Goal: Task Accomplishment & Management: Manage account settings

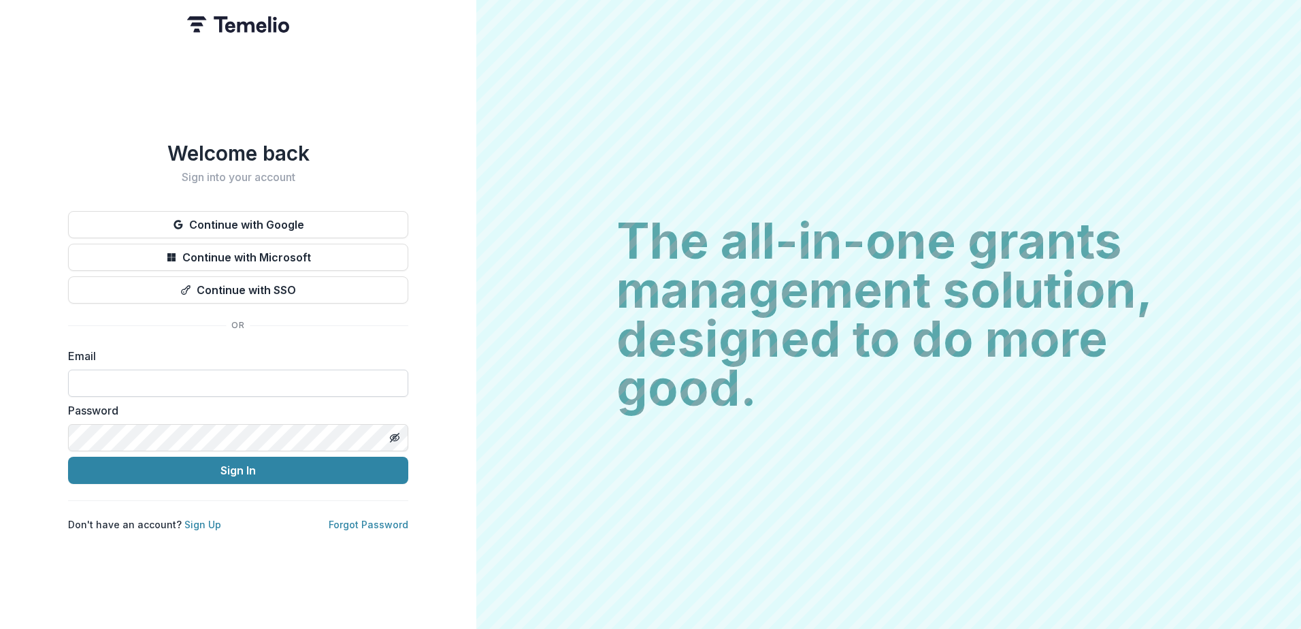
click at [278, 382] on input at bounding box center [238, 382] width 340 height 27
type input "**********"
click at [68, 456] on button "Sign In" at bounding box center [238, 469] width 340 height 27
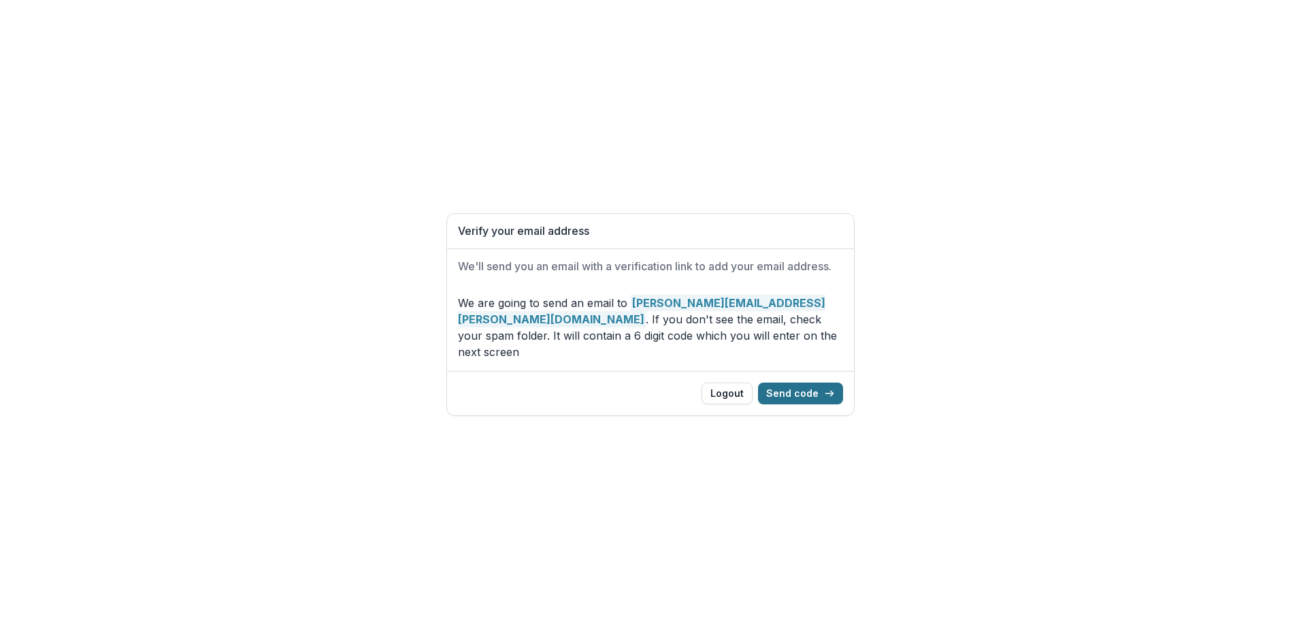
click at [813, 382] on button "Send code" at bounding box center [800, 393] width 85 height 22
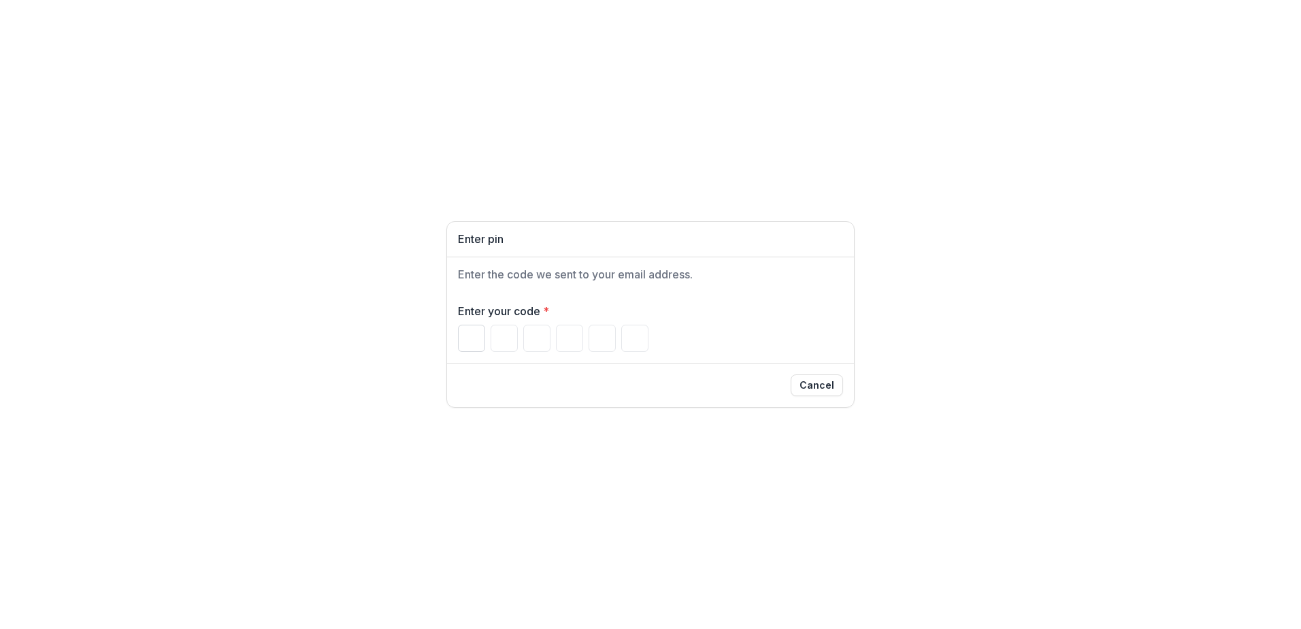
click at [472, 336] on input "Please enter your pin code" at bounding box center [471, 337] width 27 height 27
type input "*"
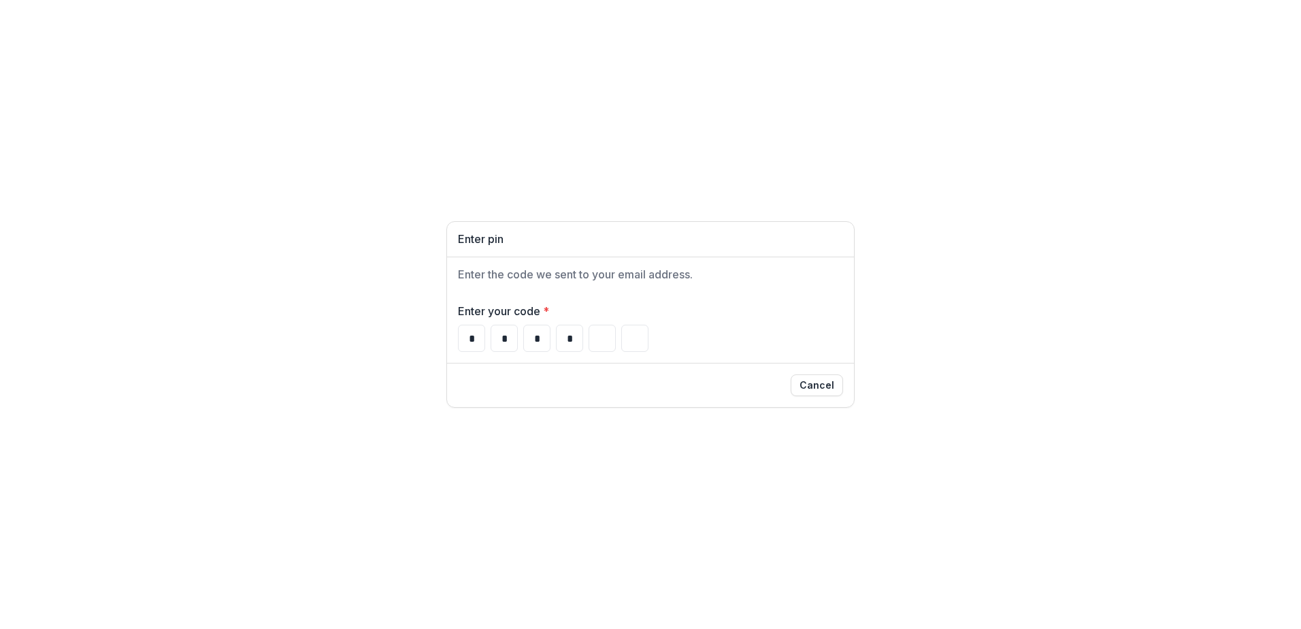
type input "*"
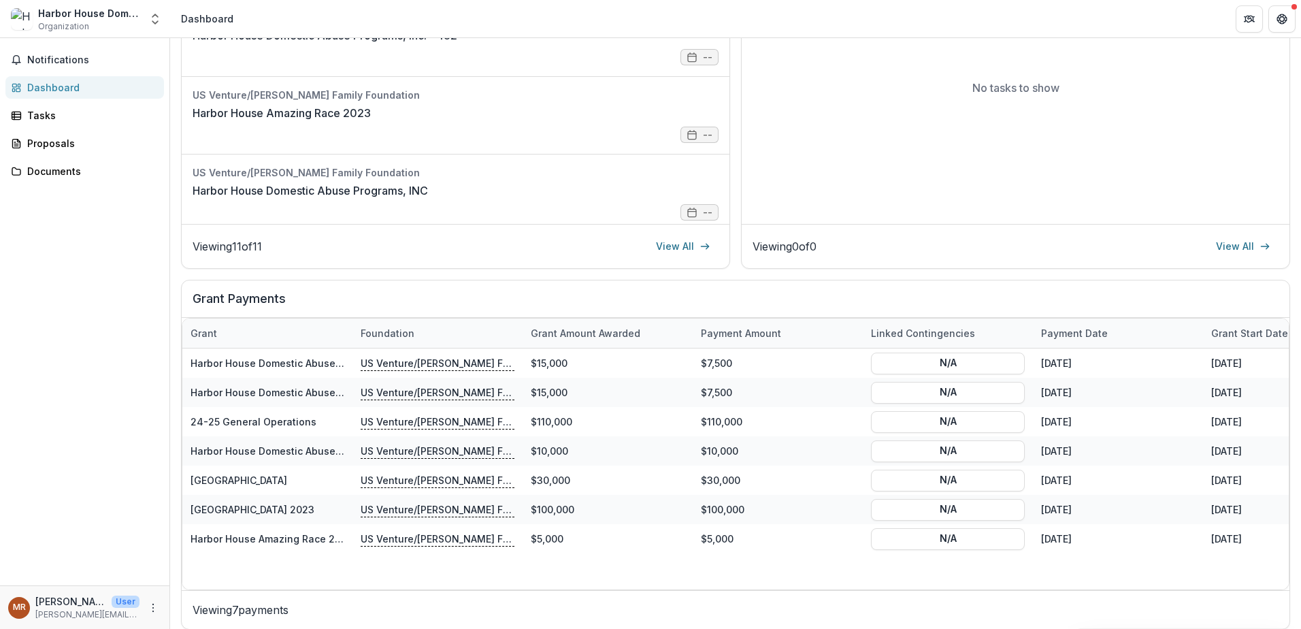
scroll to position [304, 0]
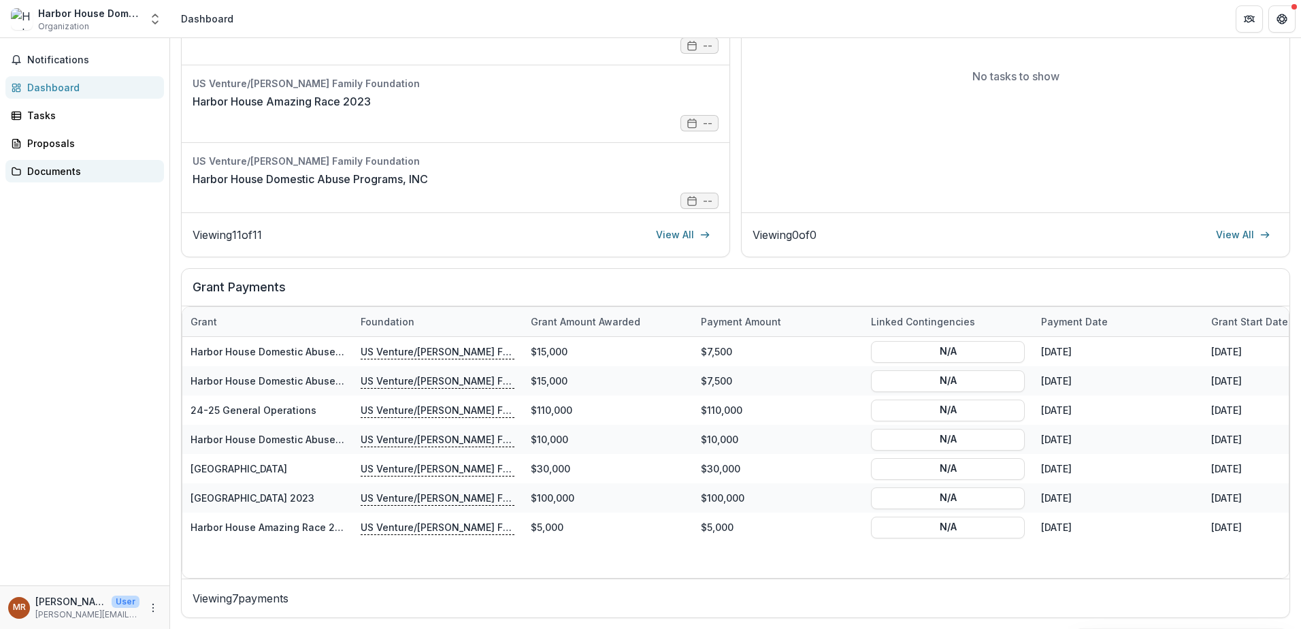
click at [44, 168] on div "Documents" at bounding box center [90, 171] width 126 height 14
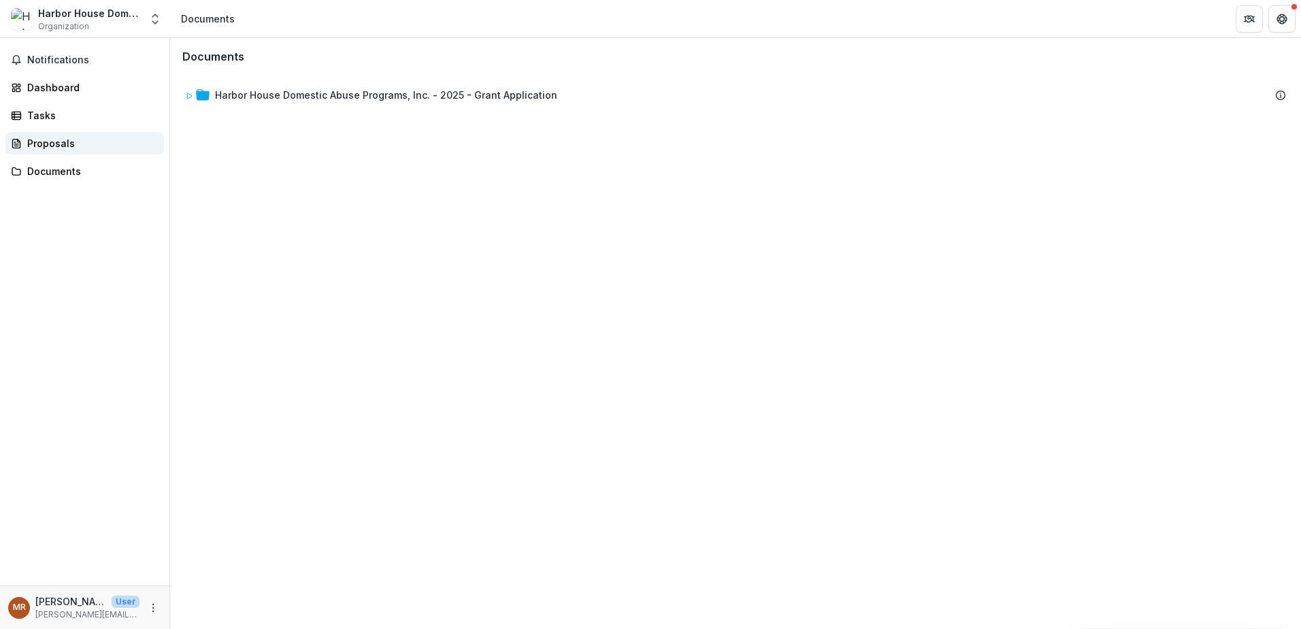
click at [48, 144] on div "Proposals" at bounding box center [90, 143] width 126 height 14
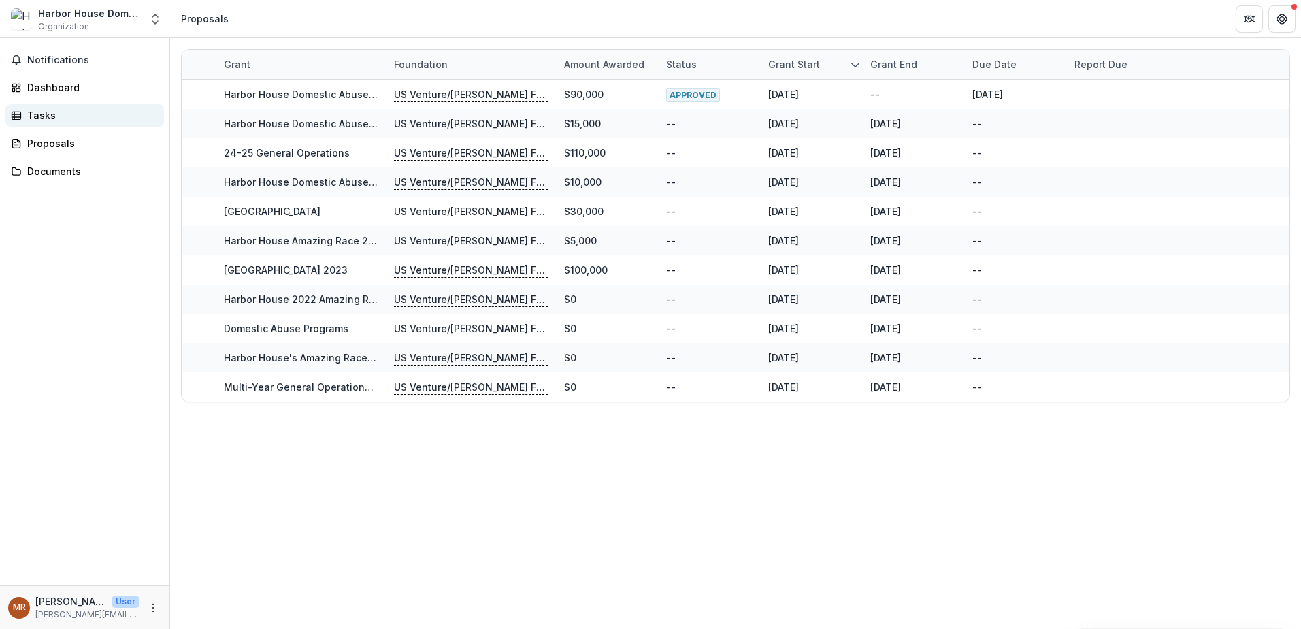
click at [33, 112] on div "Tasks" at bounding box center [90, 115] width 126 height 14
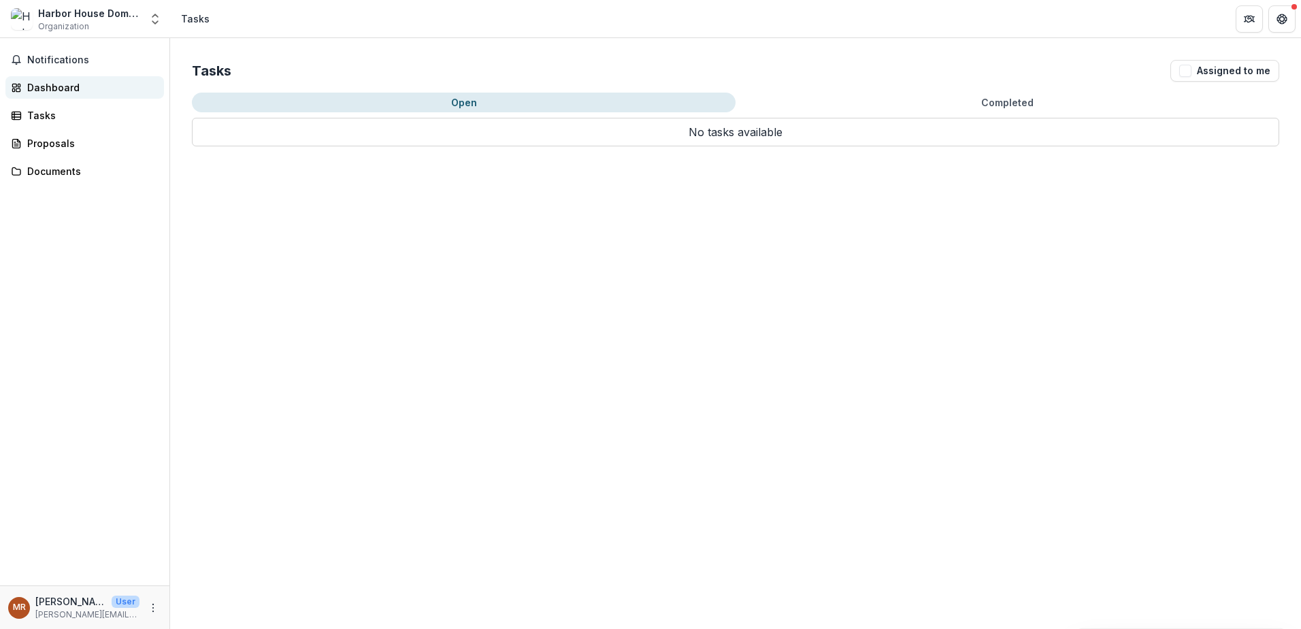
click at [35, 86] on div "Dashboard" at bounding box center [90, 87] width 126 height 14
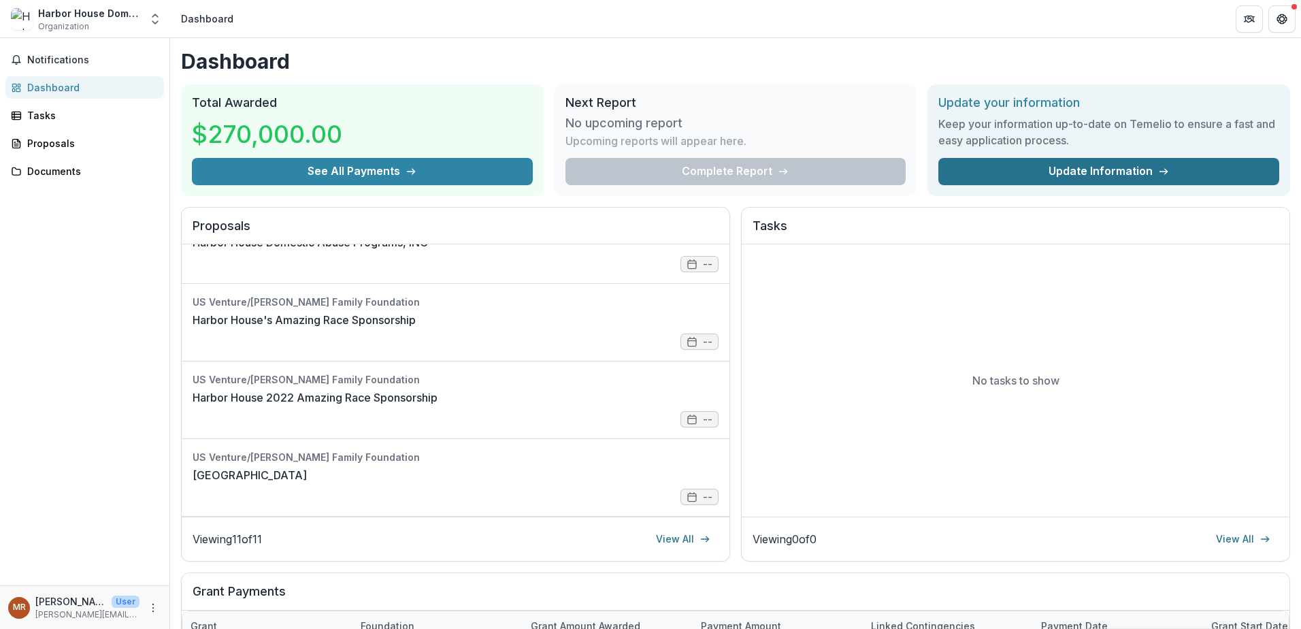
click at [1100, 167] on link "Update Information" at bounding box center [1108, 171] width 341 height 27
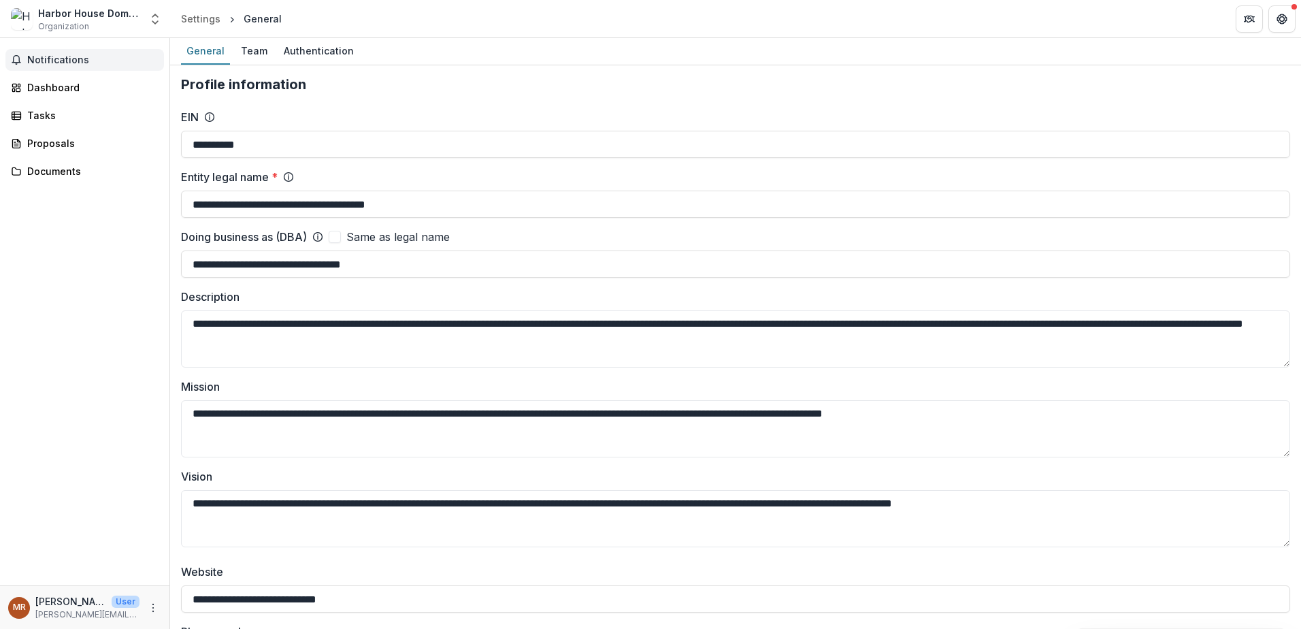
click at [67, 59] on span "Notifications" at bounding box center [92, 60] width 131 height 12
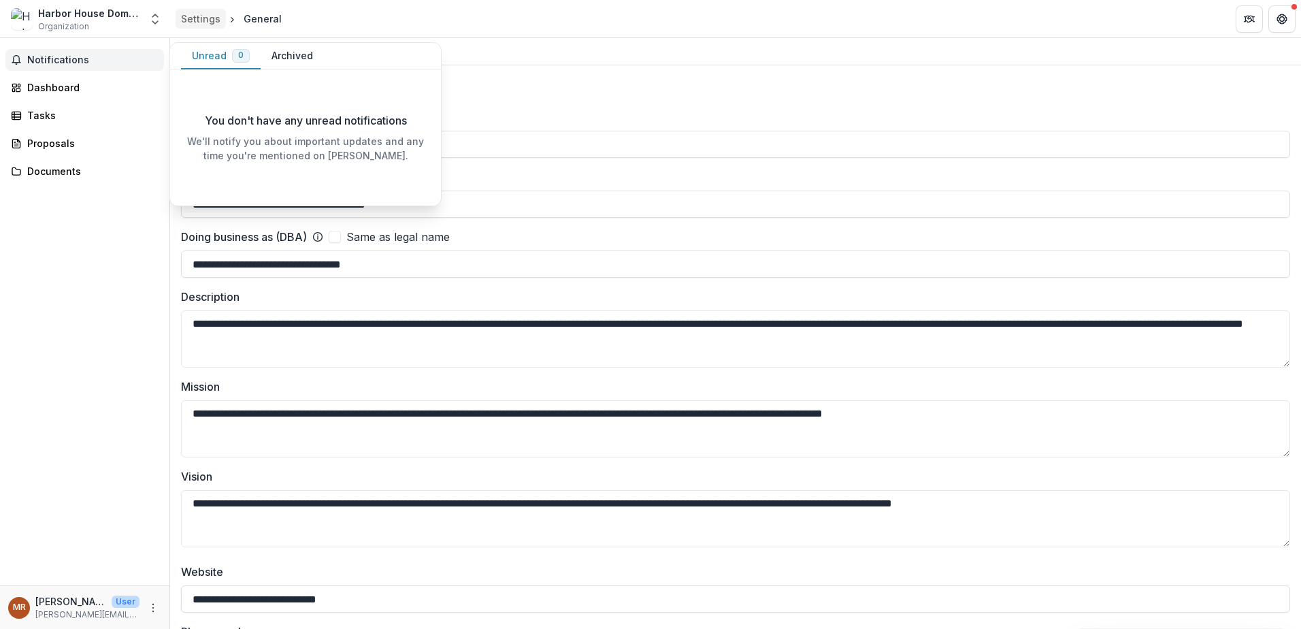
click at [192, 15] on div "Settings" at bounding box center [200, 19] width 39 height 14
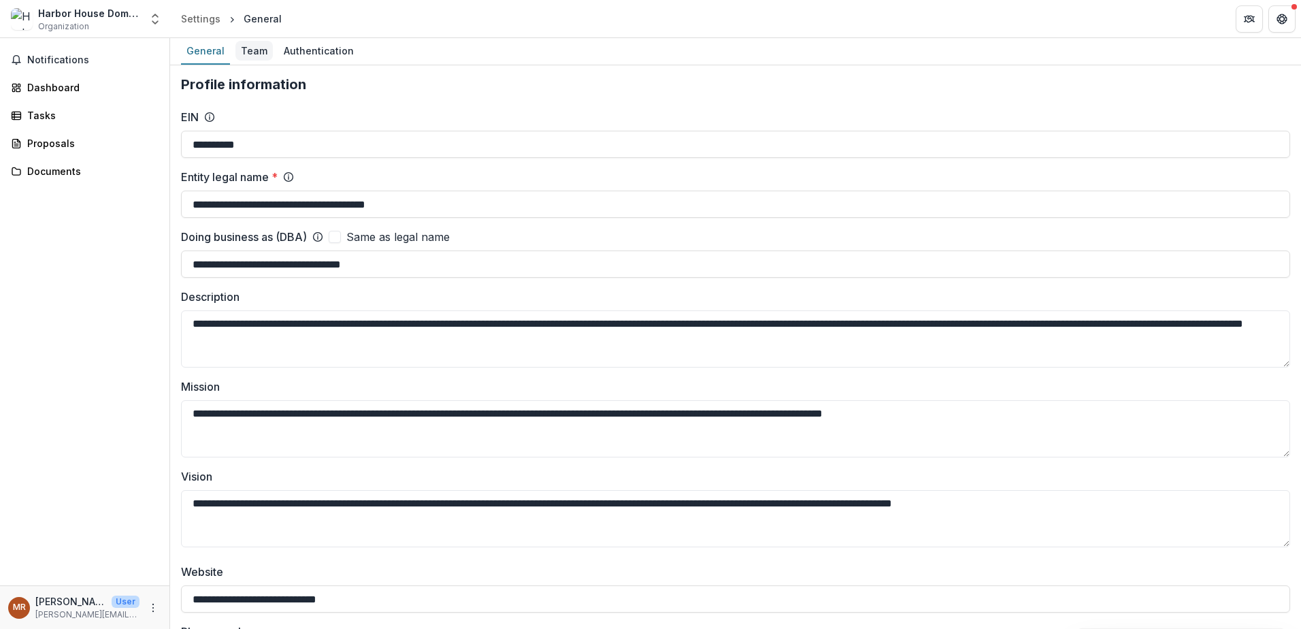
click at [246, 51] on div "Team" at bounding box center [253, 51] width 37 height 20
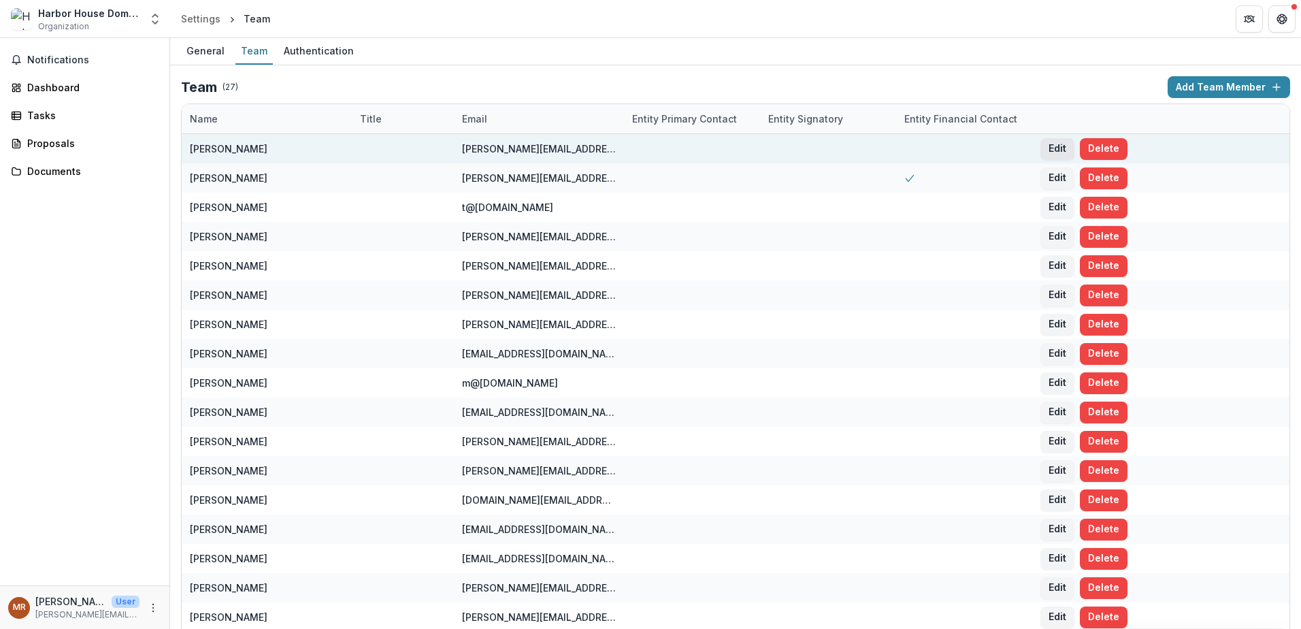
click at [1059, 148] on button "Edit" at bounding box center [1057, 149] width 34 height 22
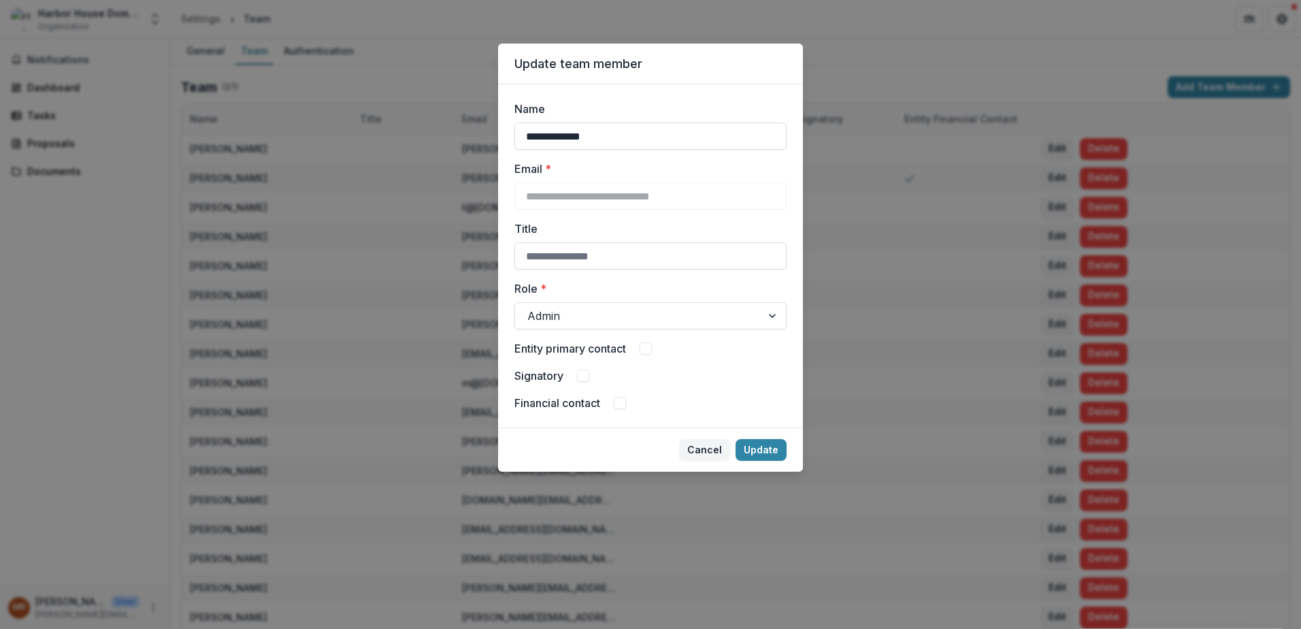
click at [582, 373] on span at bounding box center [583, 375] width 12 height 12
click at [750, 450] on button "Update" at bounding box center [760, 450] width 51 height 22
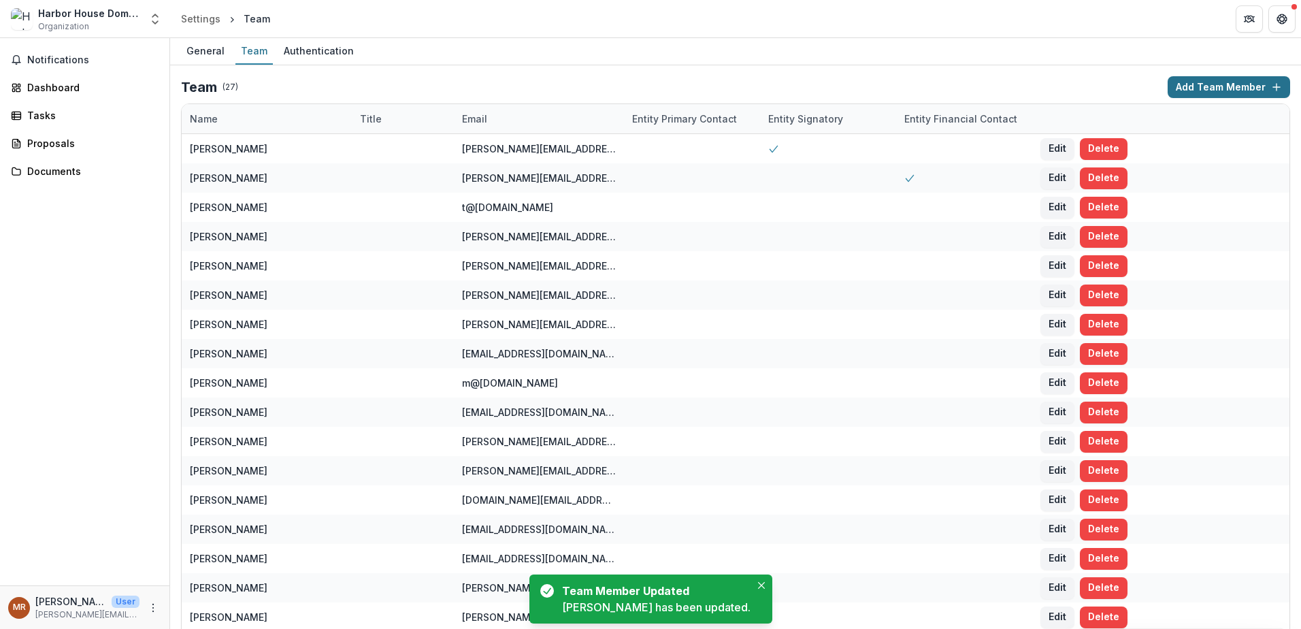
click at [1209, 86] on button "Add Team Member" at bounding box center [1228, 87] width 122 height 22
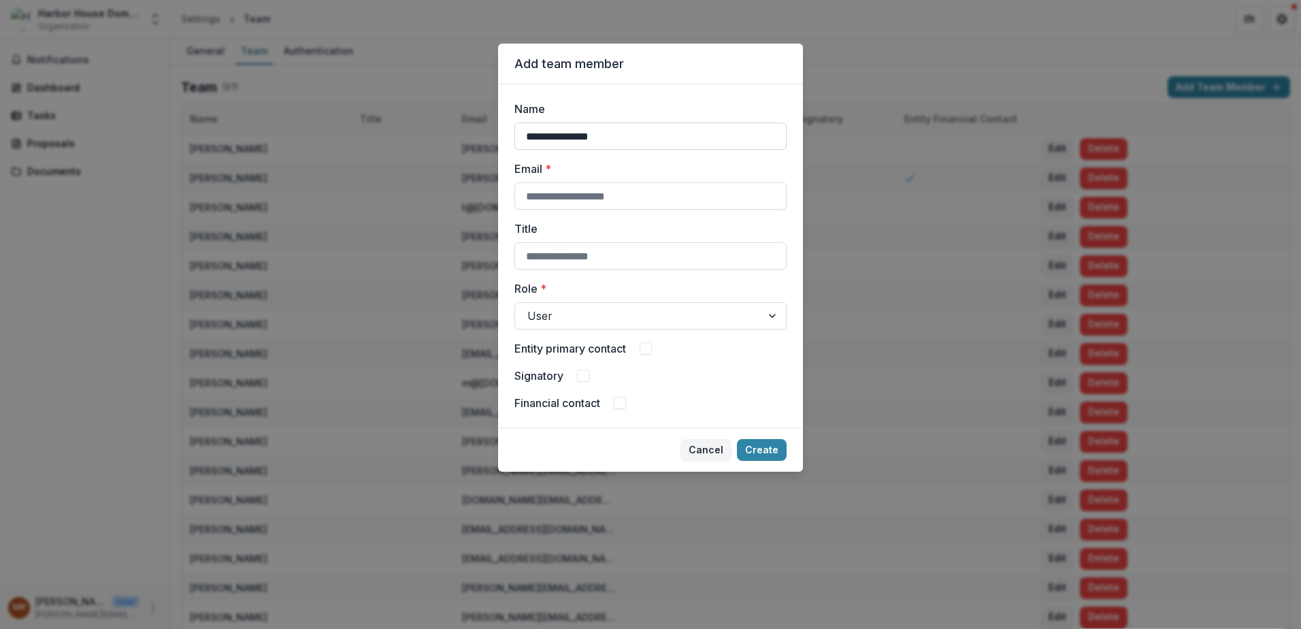
type input "**********"
click at [616, 252] on input "Title" at bounding box center [650, 255] width 272 height 27
type input "**********"
click at [714, 318] on div at bounding box center [638, 315] width 222 height 19
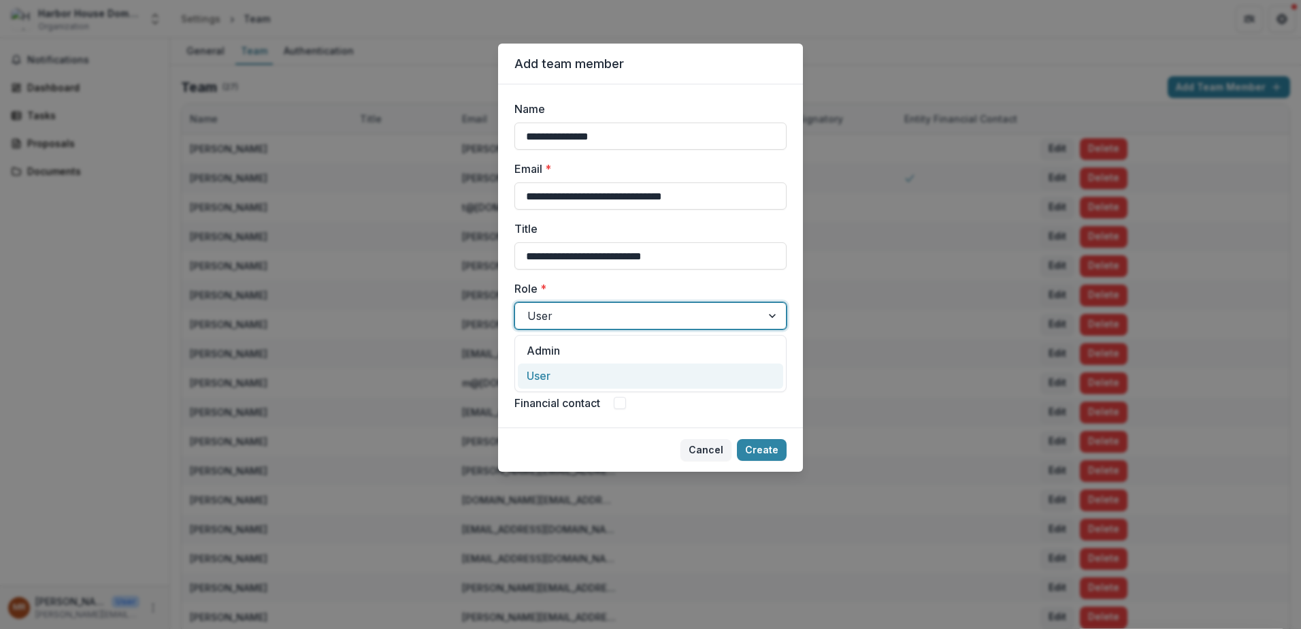
click at [541, 371] on div "User" at bounding box center [650, 375] width 265 height 25
click at [646, 345] on span at bounding box center [645, 348] width 12 height 12
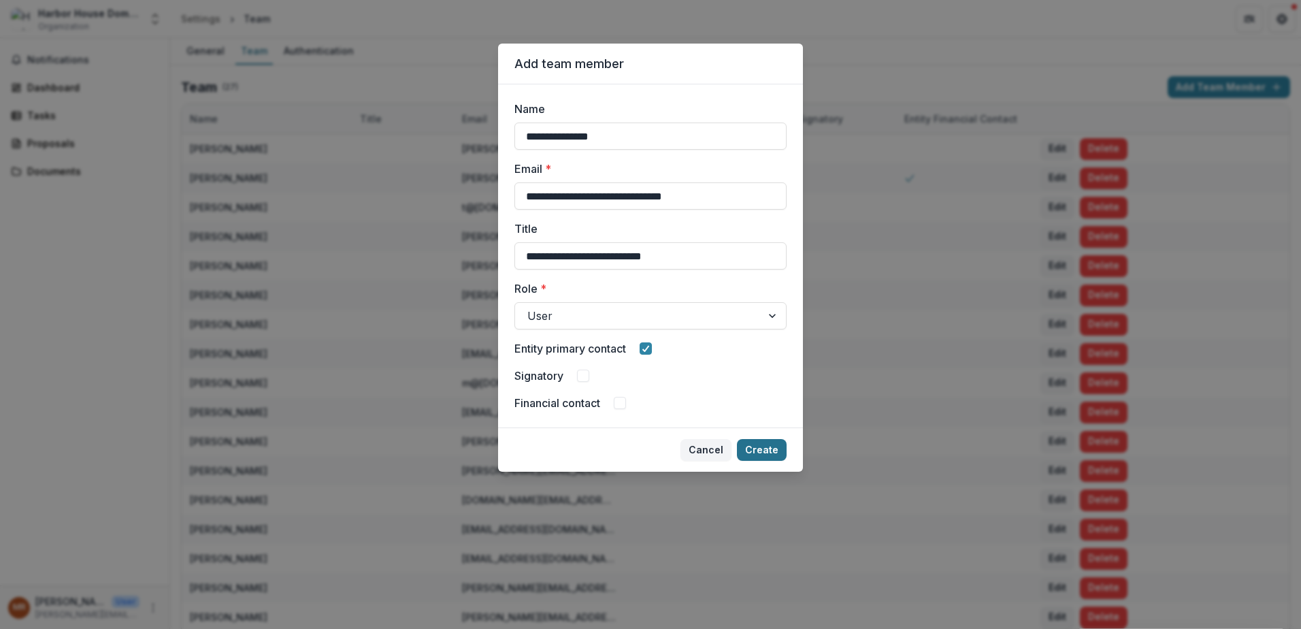
click at [762, 448] on button "Create" at bounding box center [762, 450] width 50 height 22
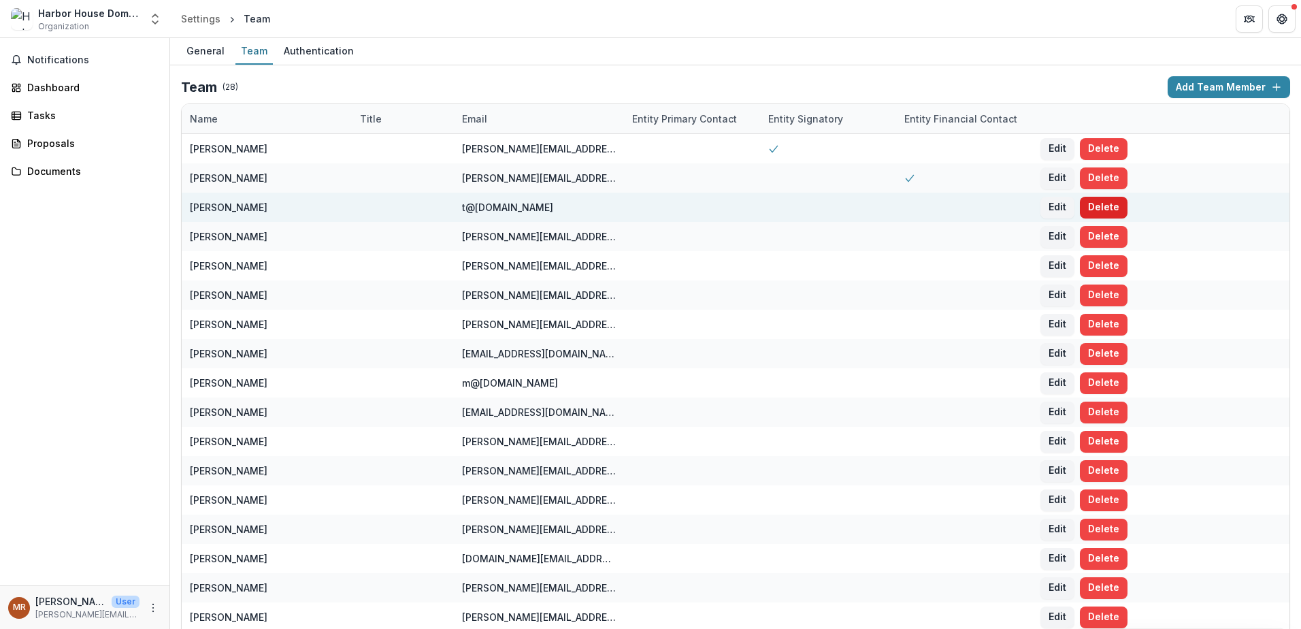
click at [1110, 210] on button "Delete" at bounding box center [1104, 208] width 48 height 22
click at [1092, 204] on button "Delete" at bounding box center [1104, 208] width 48 height 22
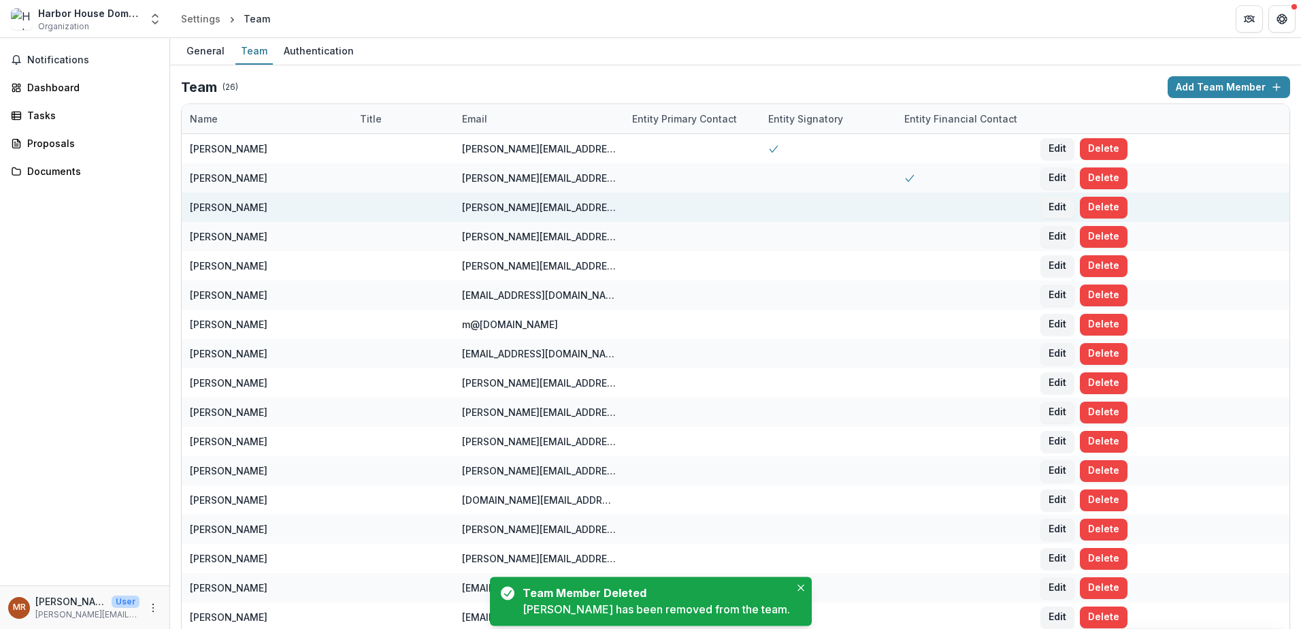
click at [1092, 204] on button "Delete" at bounding box center [1104, 208] width 48 height 22
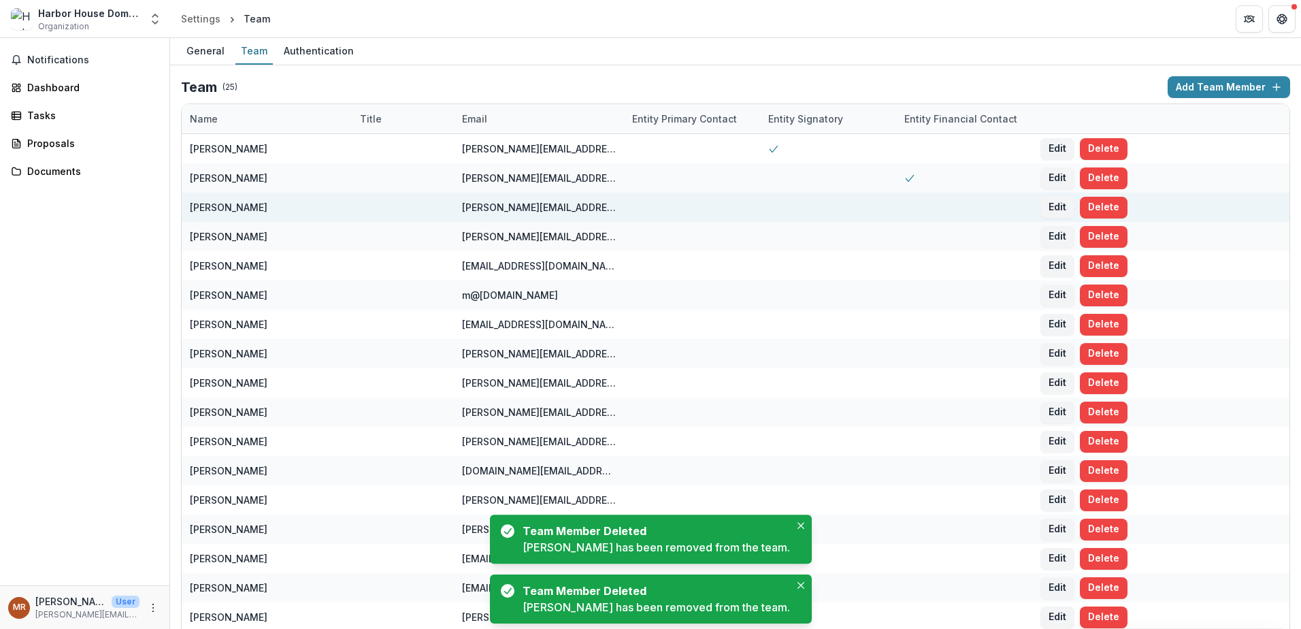
click at [1092, 204] on button "Delete" at bounding box center [1104, 208] width 48 height 22
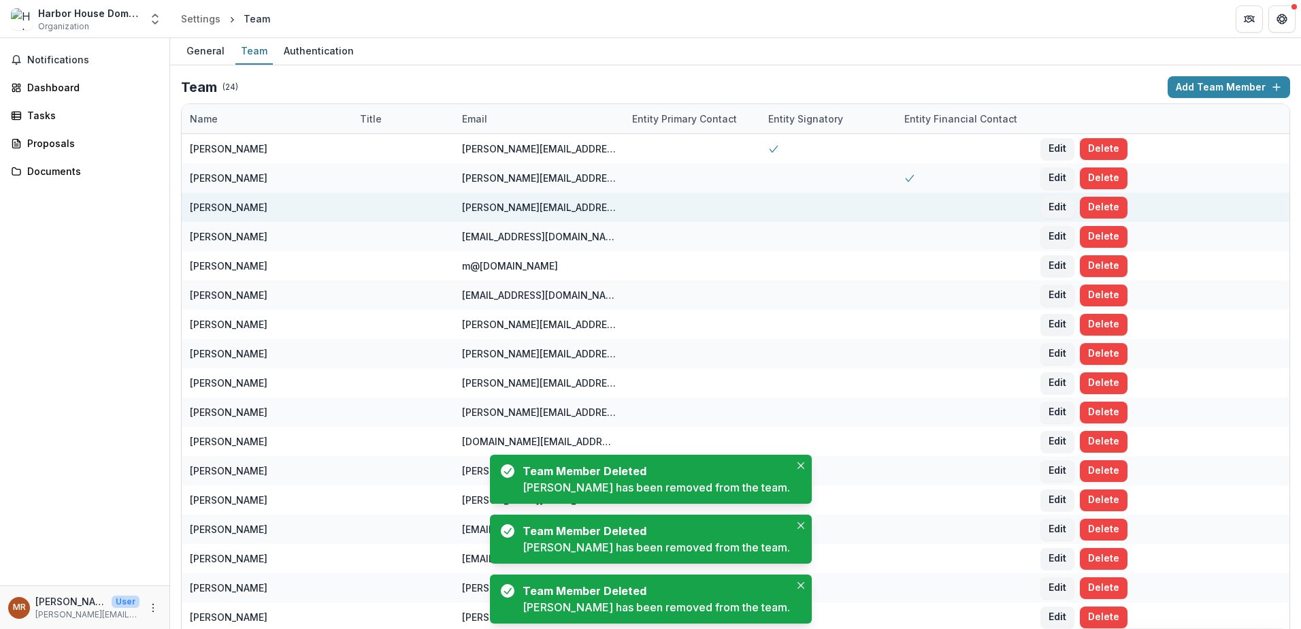
click at [1092, 204] on button "Delete" at bounding box center [1104, 208] width 48 height 22
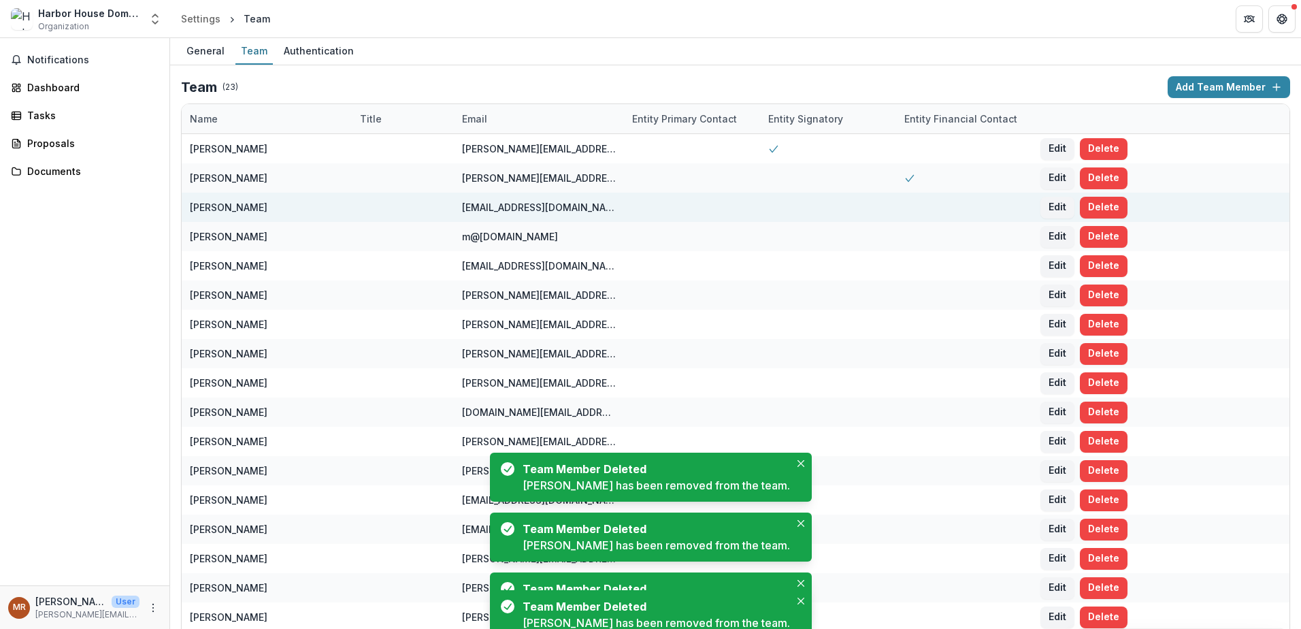
click at [1092, 204] on button "Delete" at bounding box center [1104, 208] width 48 height 22
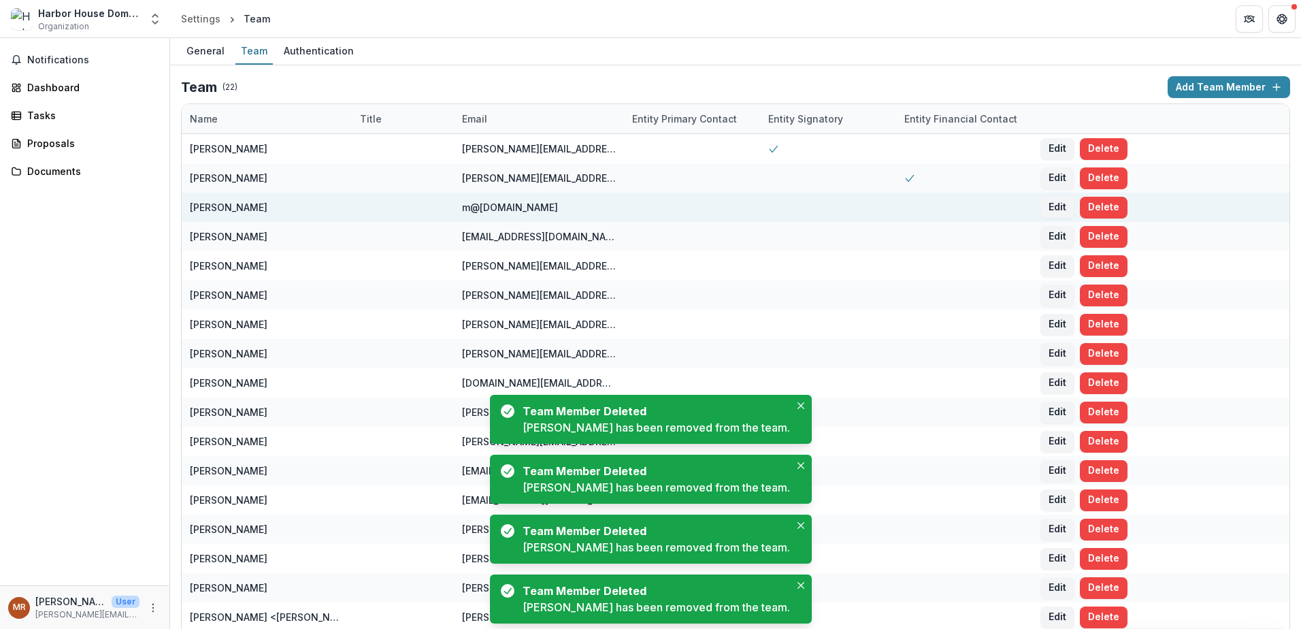
click at [1092, 204] on button "Delete" at bounding box center [1104, 208] width 48 height 22
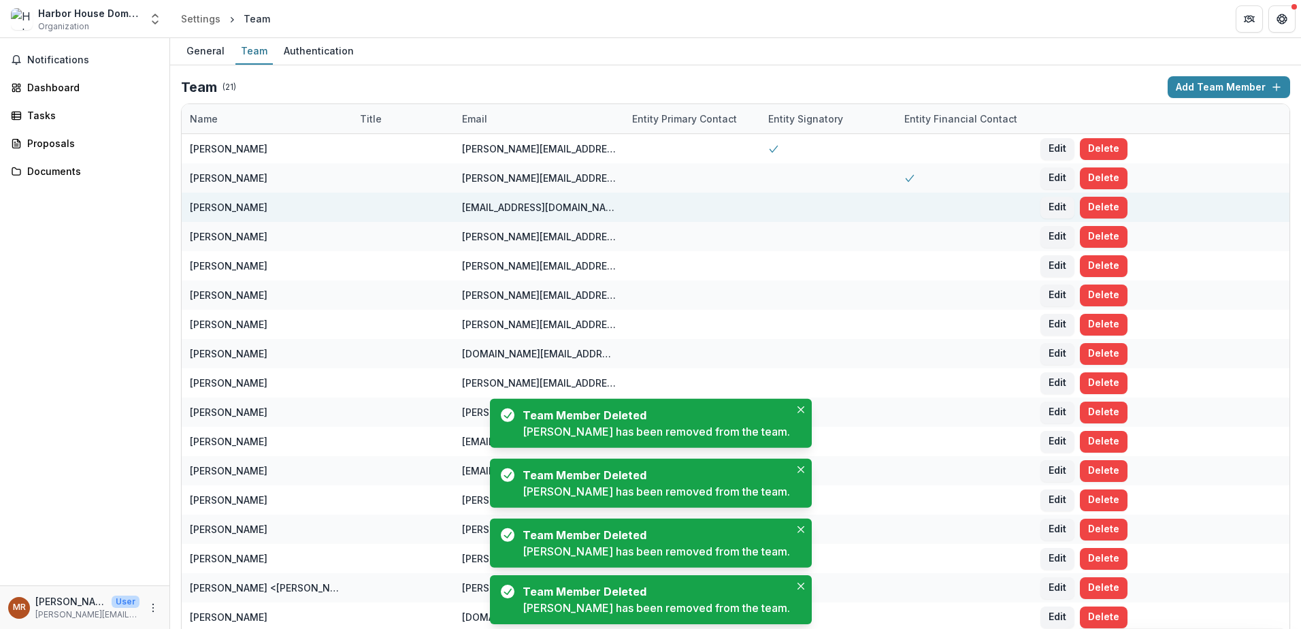
click at [1092, 204] on button "Delete" at bounding box center [1104, 208] width 48 height 22
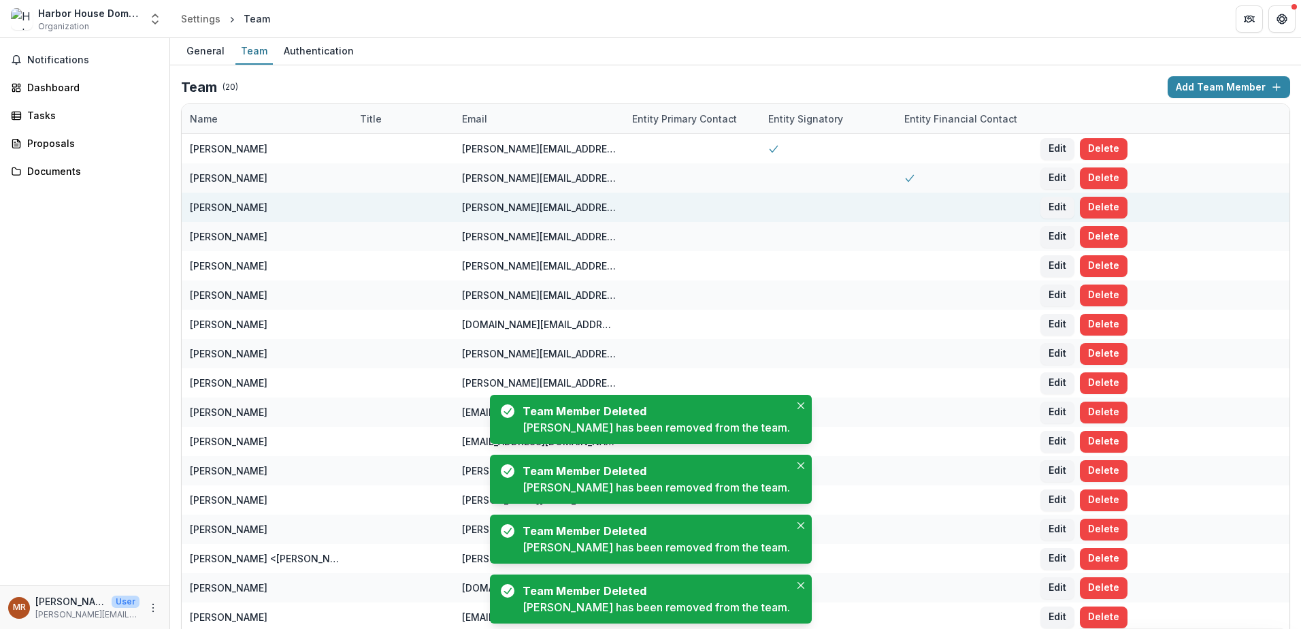
click at [1092, 204] on button "Delete" at bounding box center [1104, 208] width 48 height 22
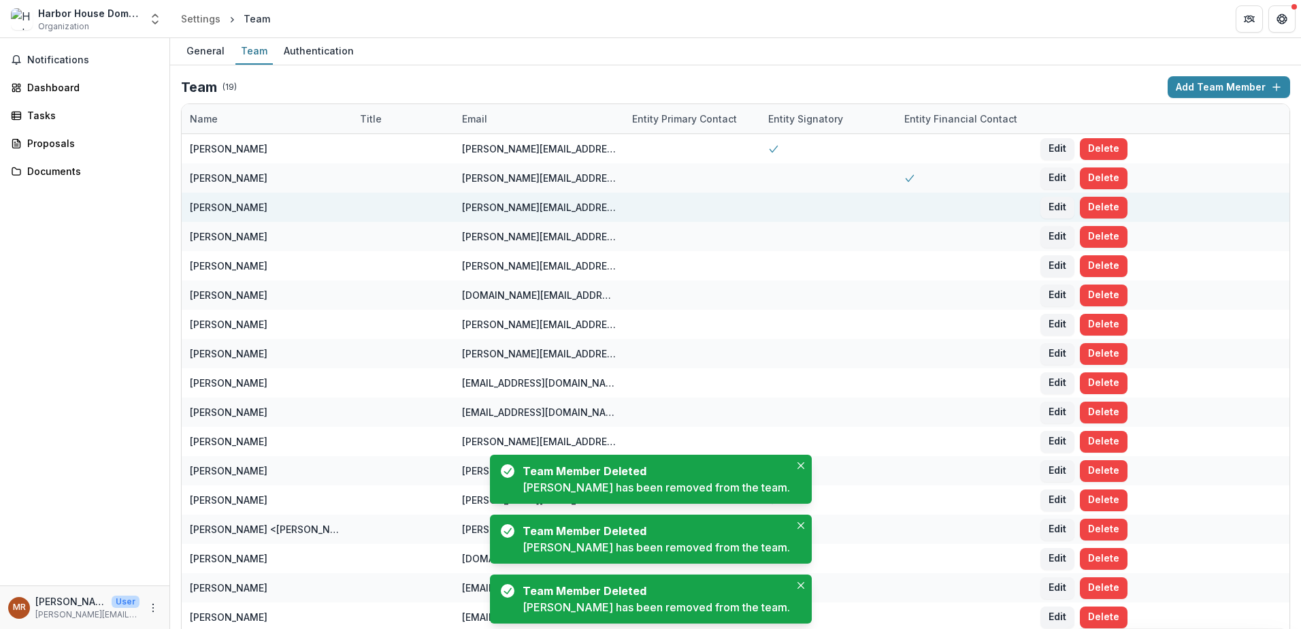
click at [1092, 204] on button "Delete" at bounding box center [1104, 208] width 48 height 22
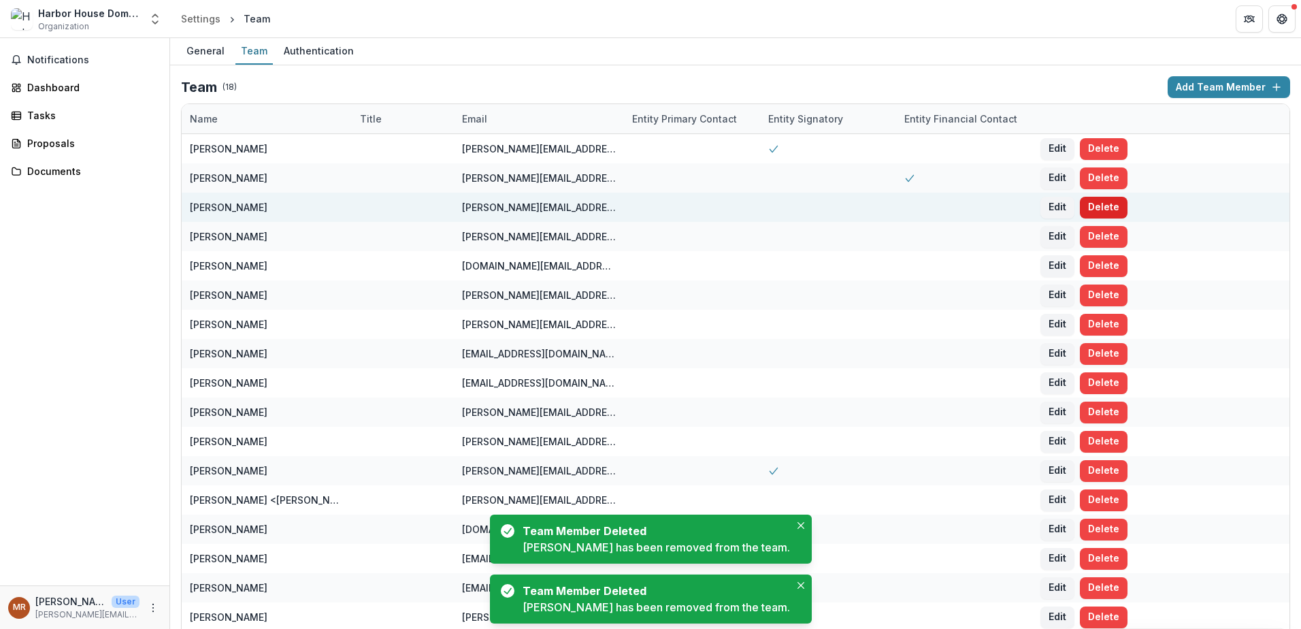
click at [1100, 210] on button "Delete" at bounding box center [1104, 208] width 48 height 22
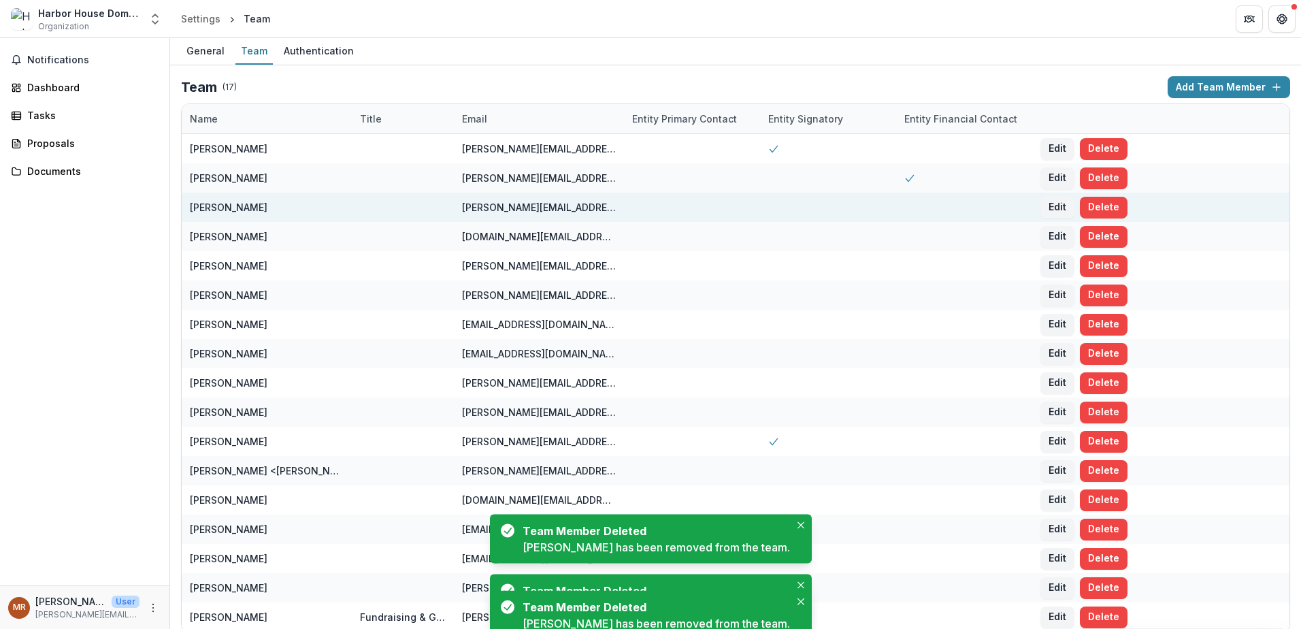
click at [1100, 210] on button "Delete" at bounding box center [1104, 208] width 48 height 22
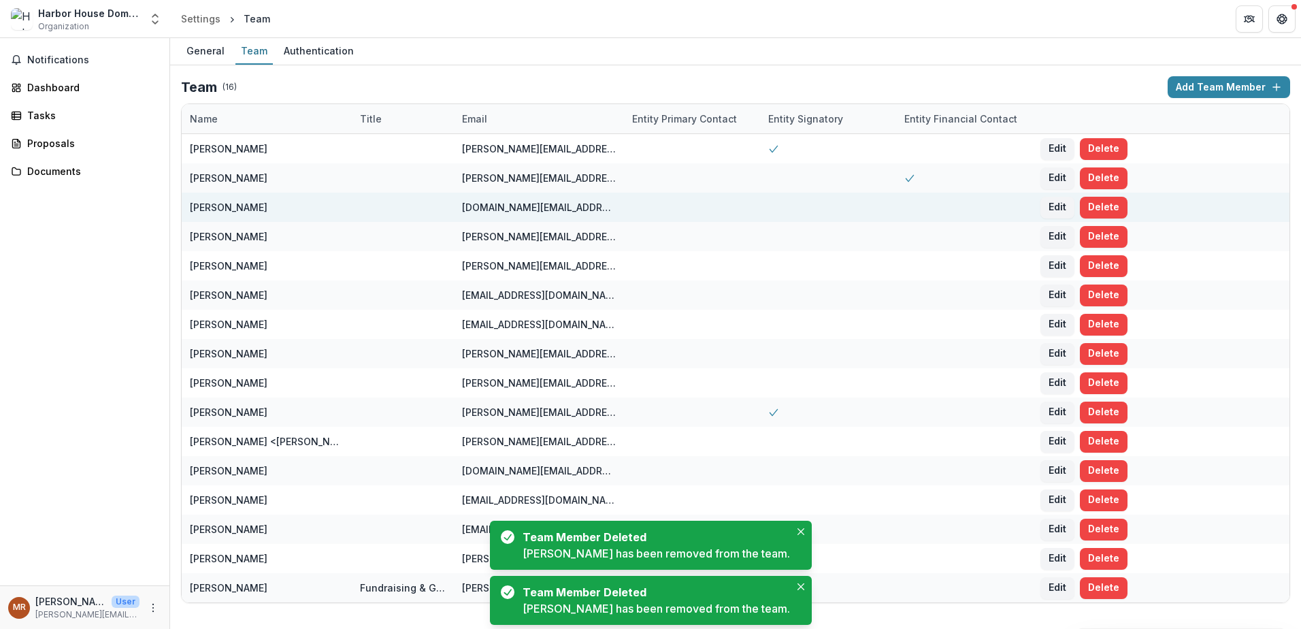
click at [1100, 210] on button "Delete" at bounding box center [1104, 208] width 48 height 22
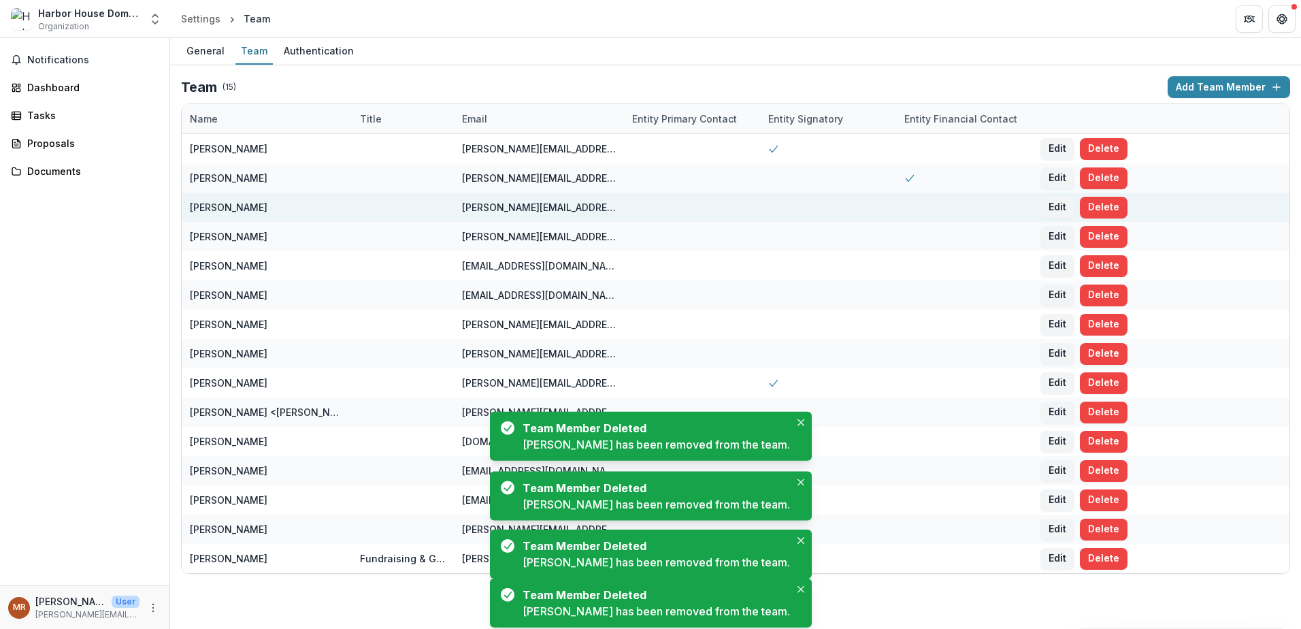
click at [1100, 210] on button "Delete" at bounding box center [1104, 208] width 48 height 22
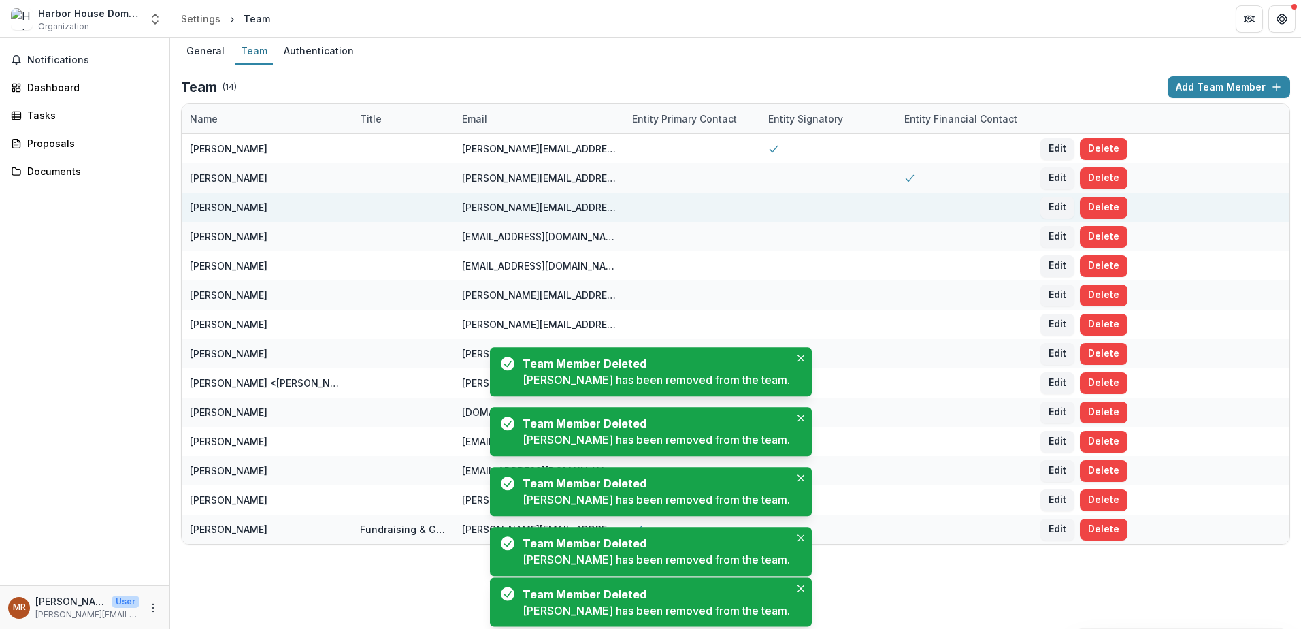
click at [1100, 210] on button "Delete" at bounding box center [1104, 208] width 48 height 22
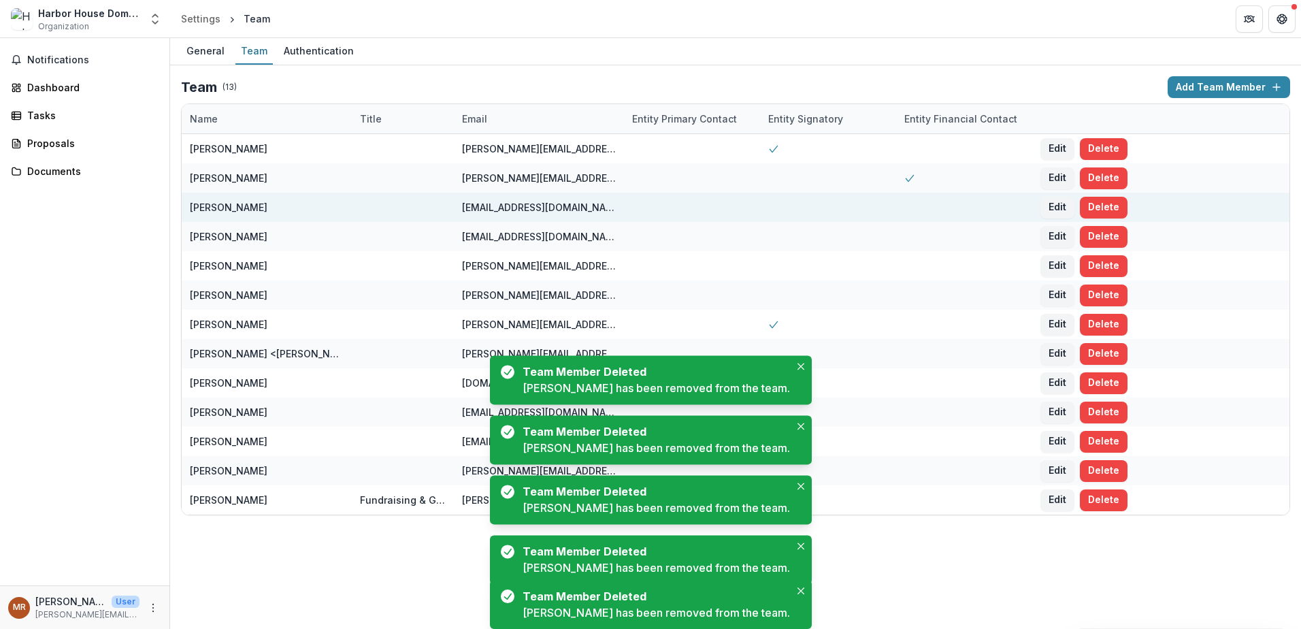
click at [1100, 210] on button "Delete" at bounding box center [1104, 208] width 48 height 22
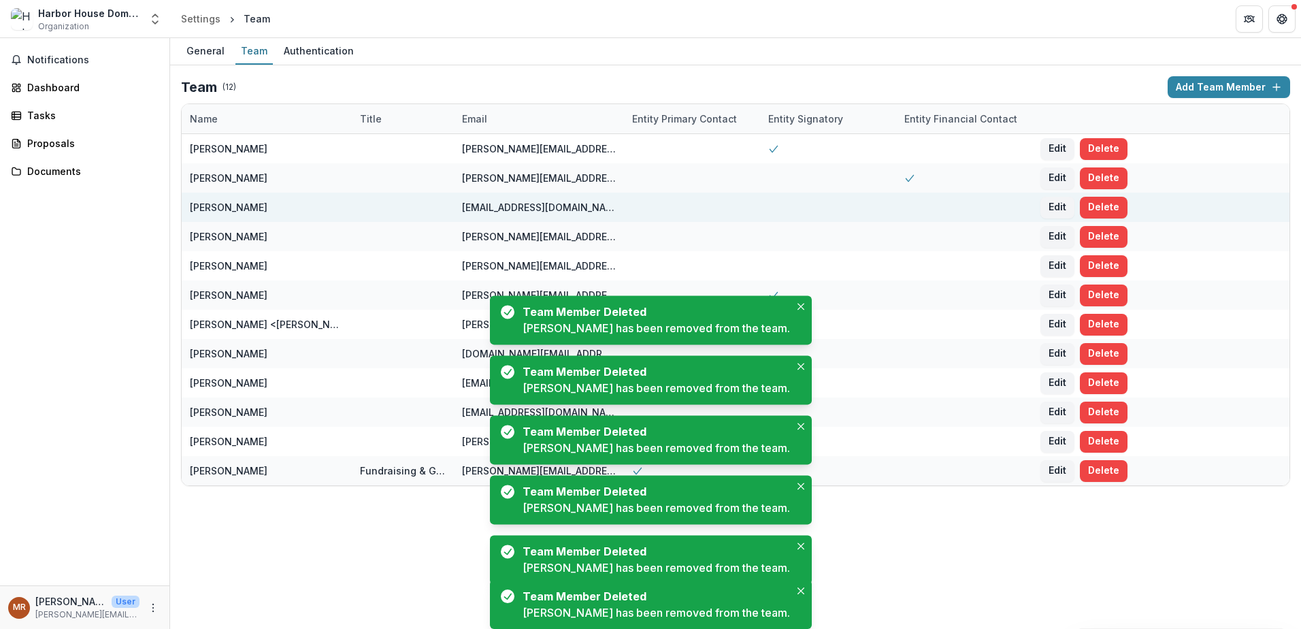
click at [1100, 210] on button "Delete" at bounding box center [1104, 208] width 48 height 22
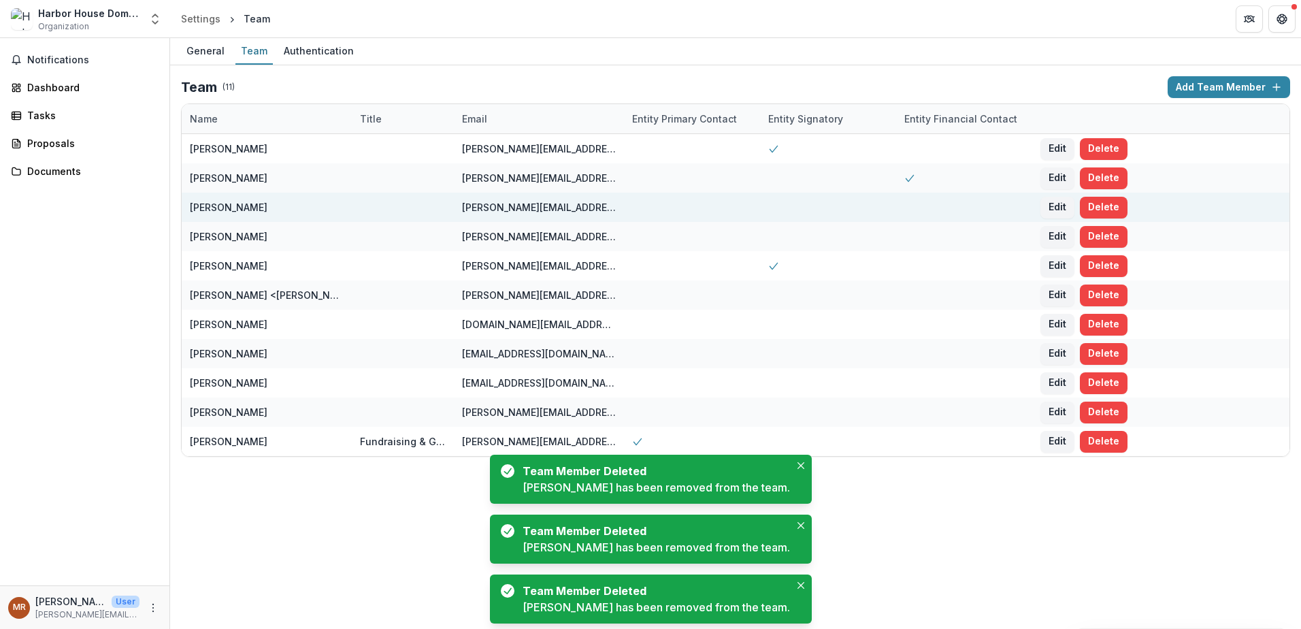
click at [1100, 210] on button "Delete" at bounding box center [1104, 208] width 48 height 22
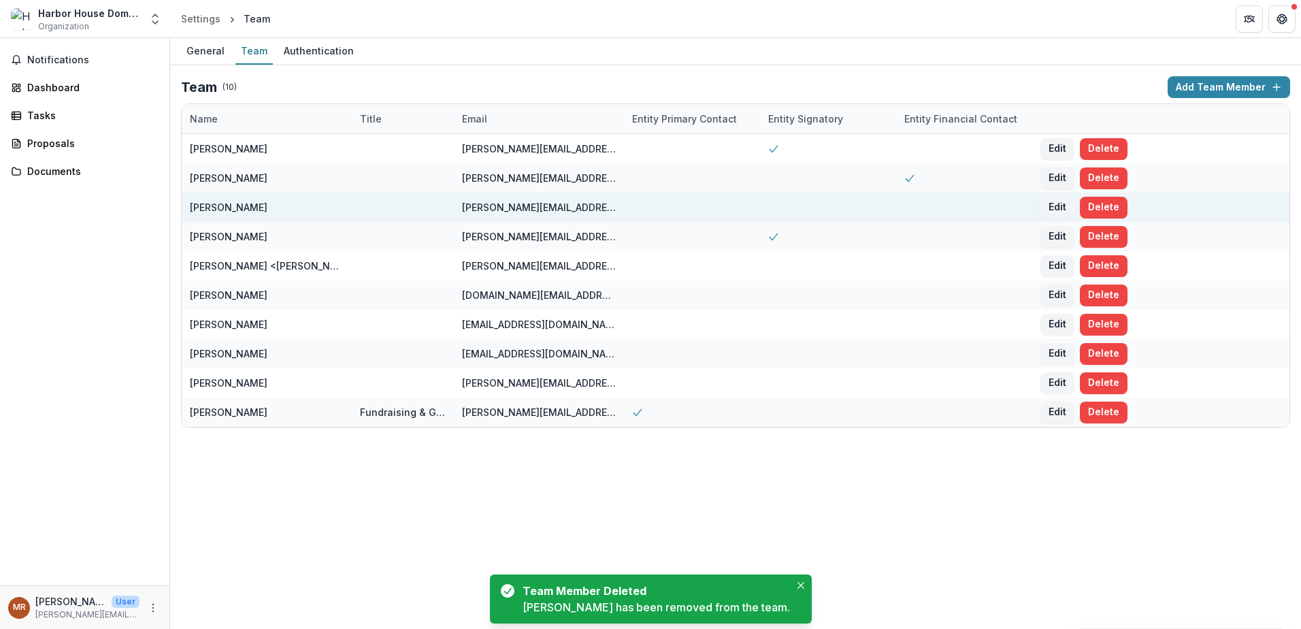
click at [1100, 210] on button "Delete" at bounding box center [1104, 208] width 48 height 22
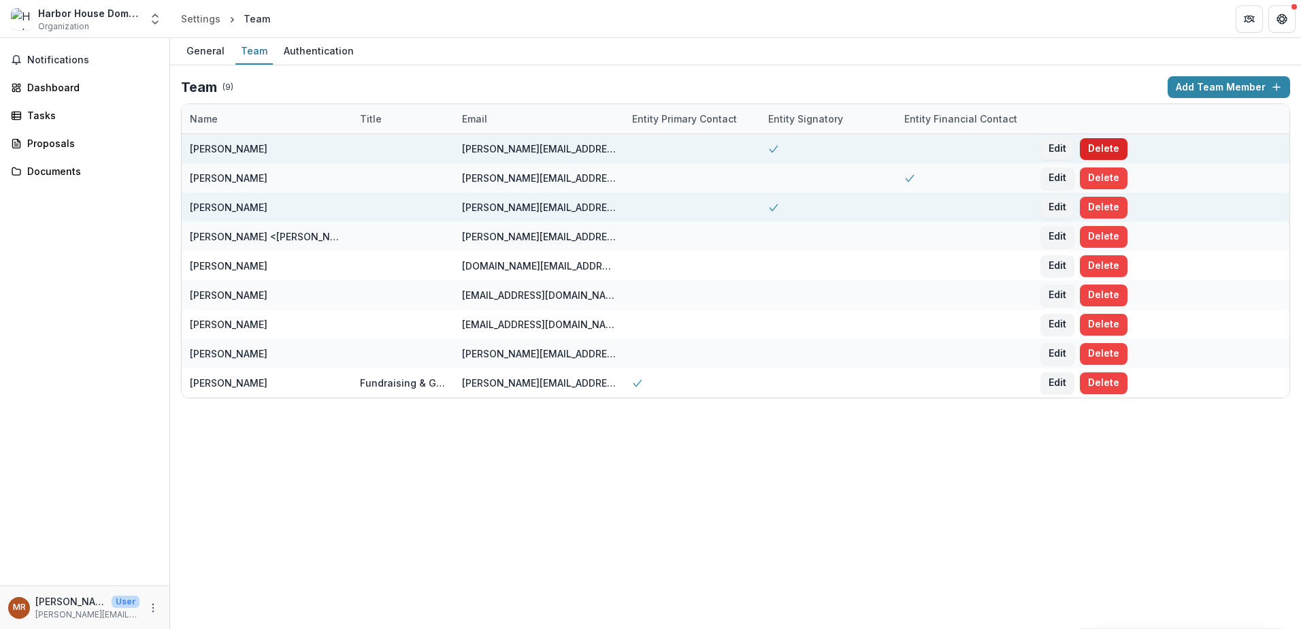
click at [1094, 154] on button "Delete" at bounding box center [1104, 149] width 48 height 22
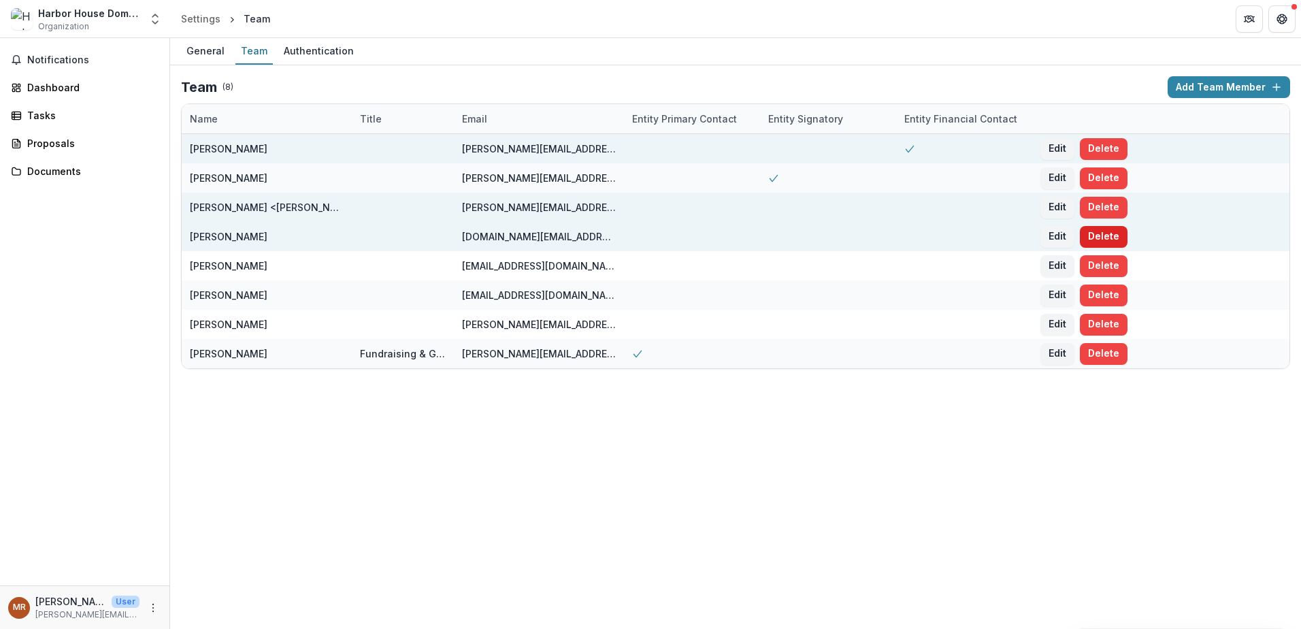
click at [1107, 237] on button "Delete" at bounding box center [1104, 237] width 48 height 22
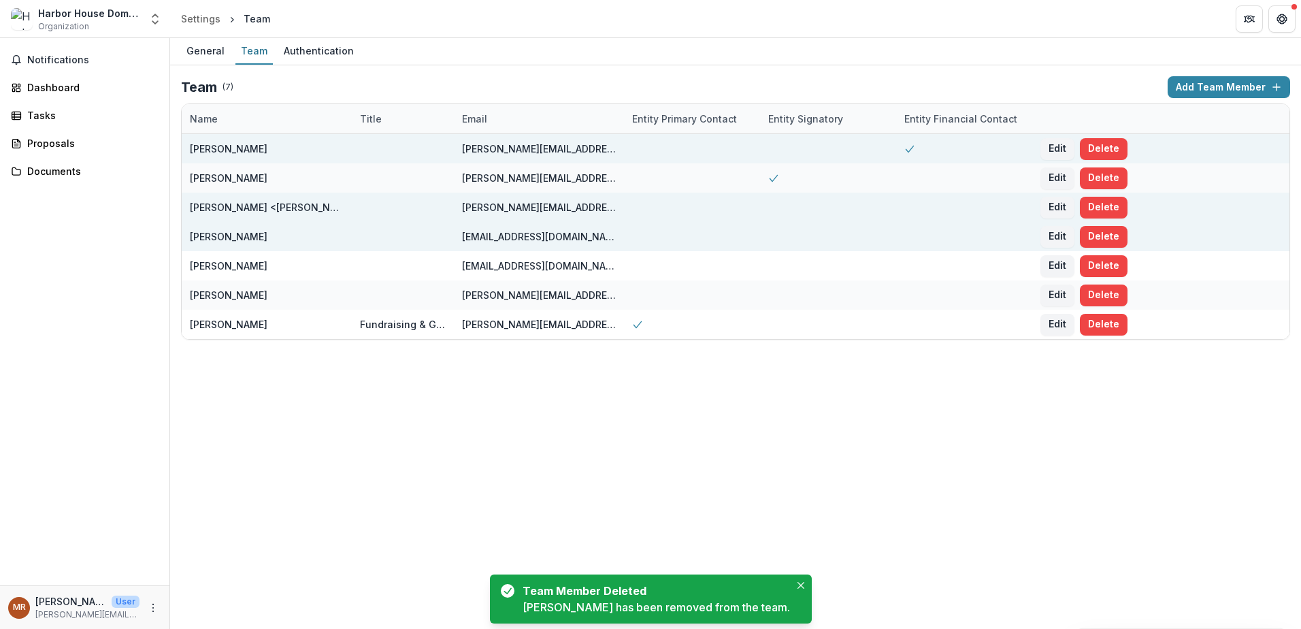
click at [1107, 237] on button "Delete" at bounding box center [1104, 237] width 48 height 22
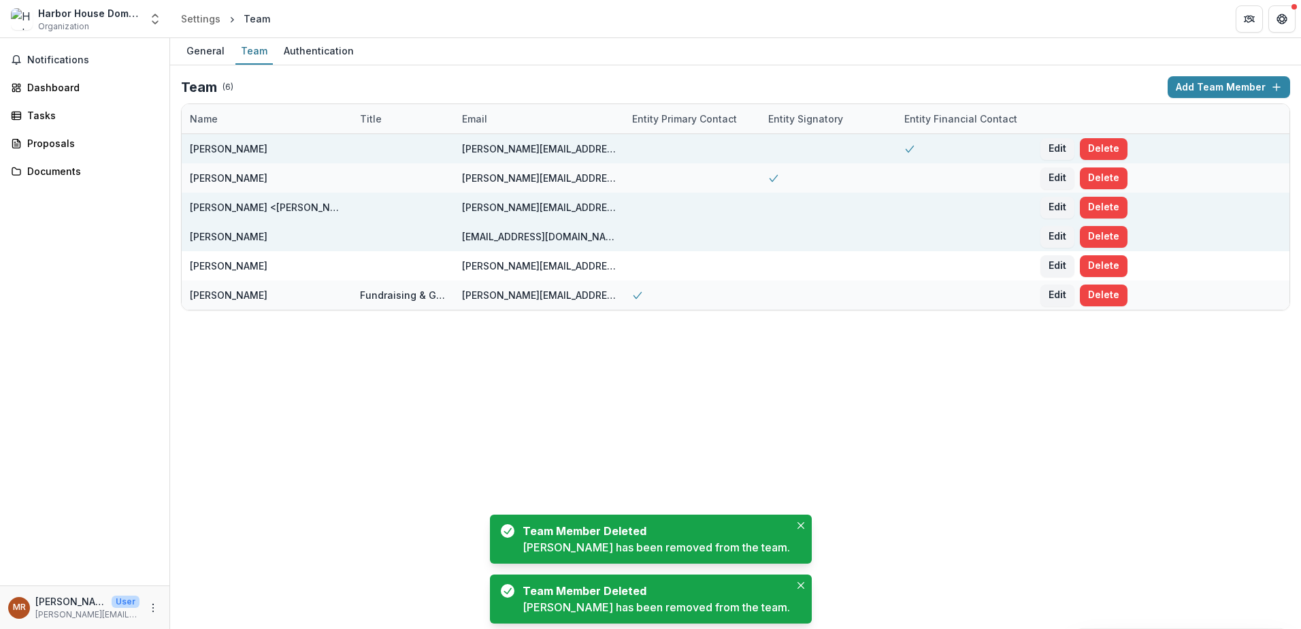
click at [1107, 237] on button "Delete" at bounding box center [1104, 237] width 48 height 22
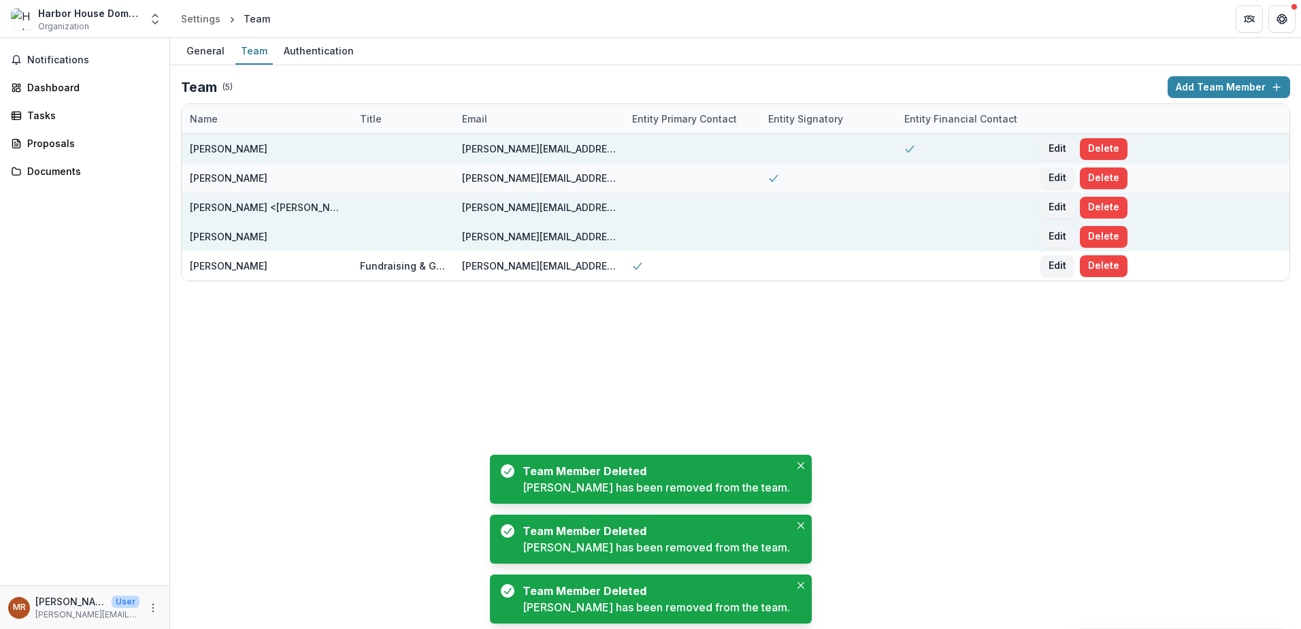
click at [1107, 237] on button "Delete" at bounding box center [1104, 237] width 48 height 22
click at [1046, 359] on div "General Team Authentication Team ( 4 ) Add Team Member Name Title Email Entity …" at bounding box center [735, 333] width 1131 height 590
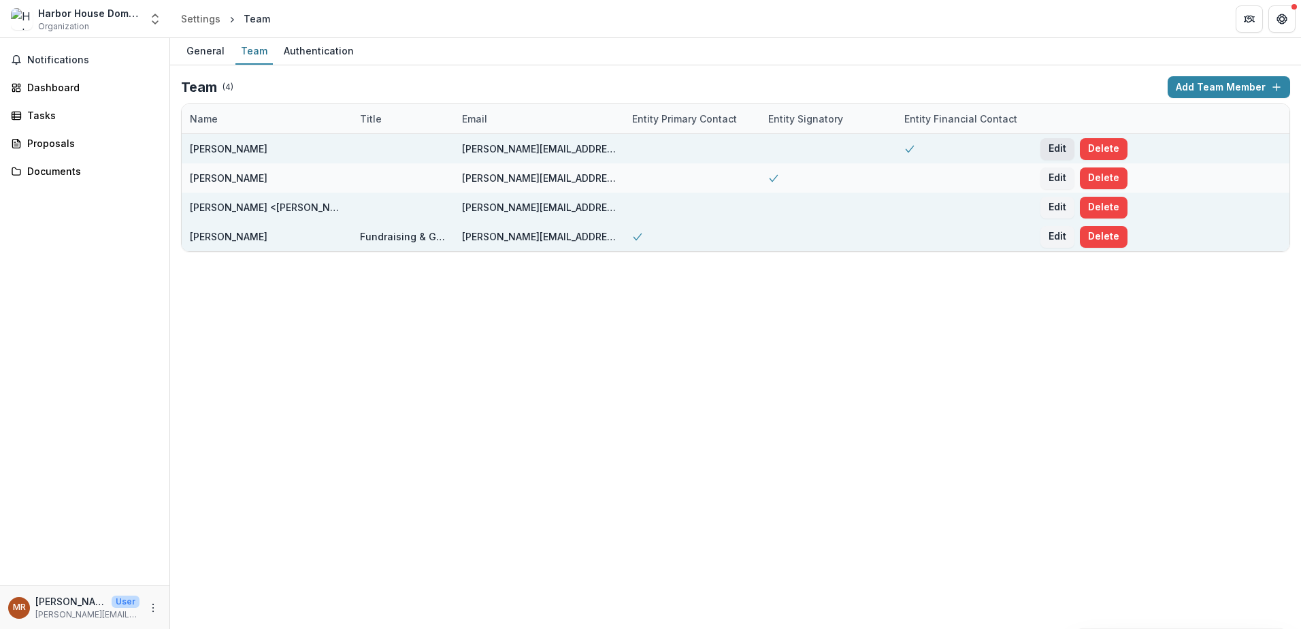
click at [1046, 142] on button "Edit" at bounding box center [1057, 149] width 34 height 22
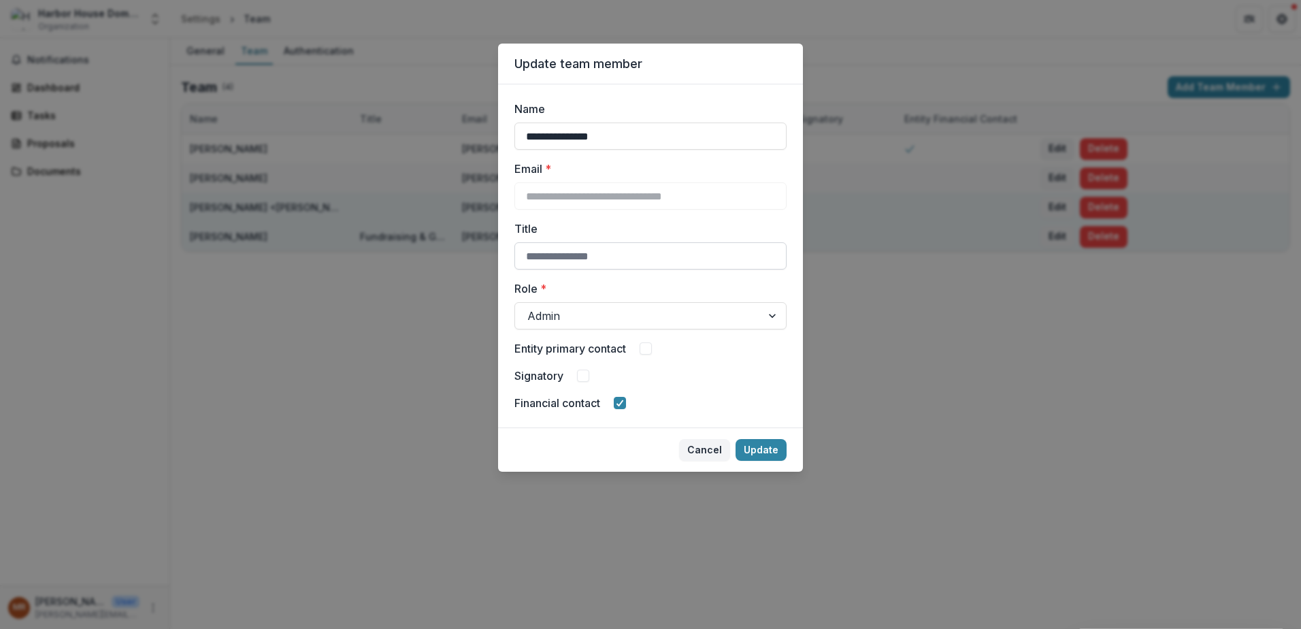
click at [579, 262] on input "Title" at bounding box center [650, 255] width 272 height 27
type input "**********"
click at [768, 453] on button "Update" at bounding box center [760, 450] width 51 height 22
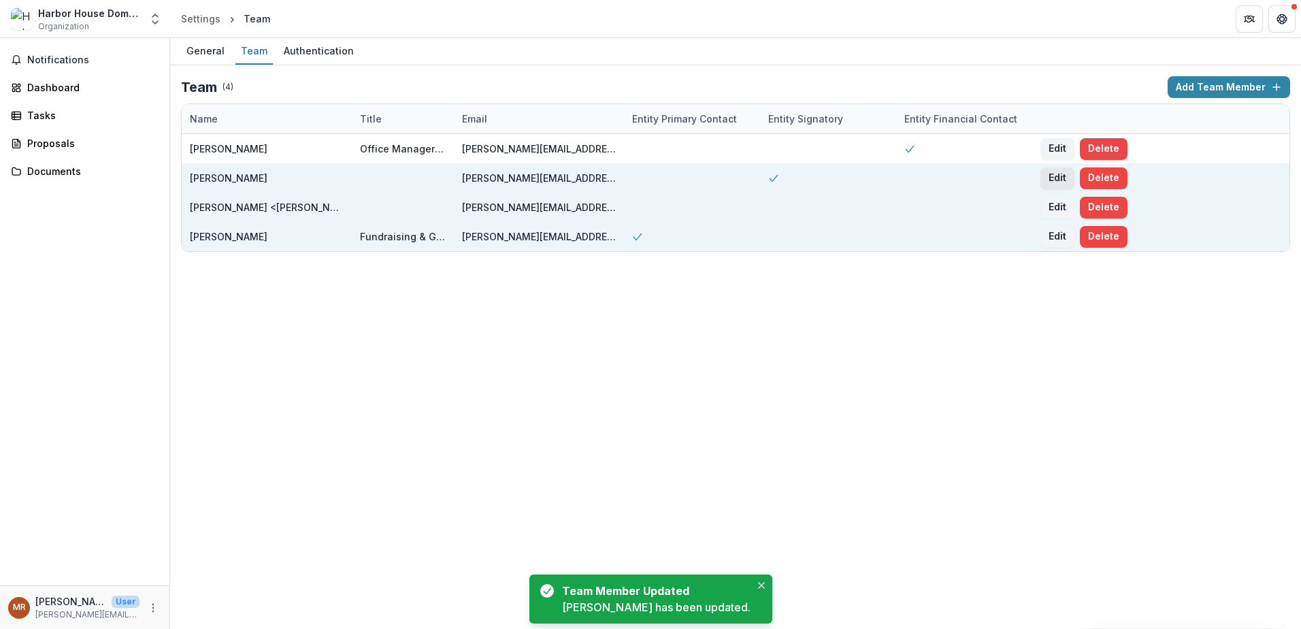
click at [1065, 176] on button "Edit" at bounding box center [1057, 178] width 34 height 22
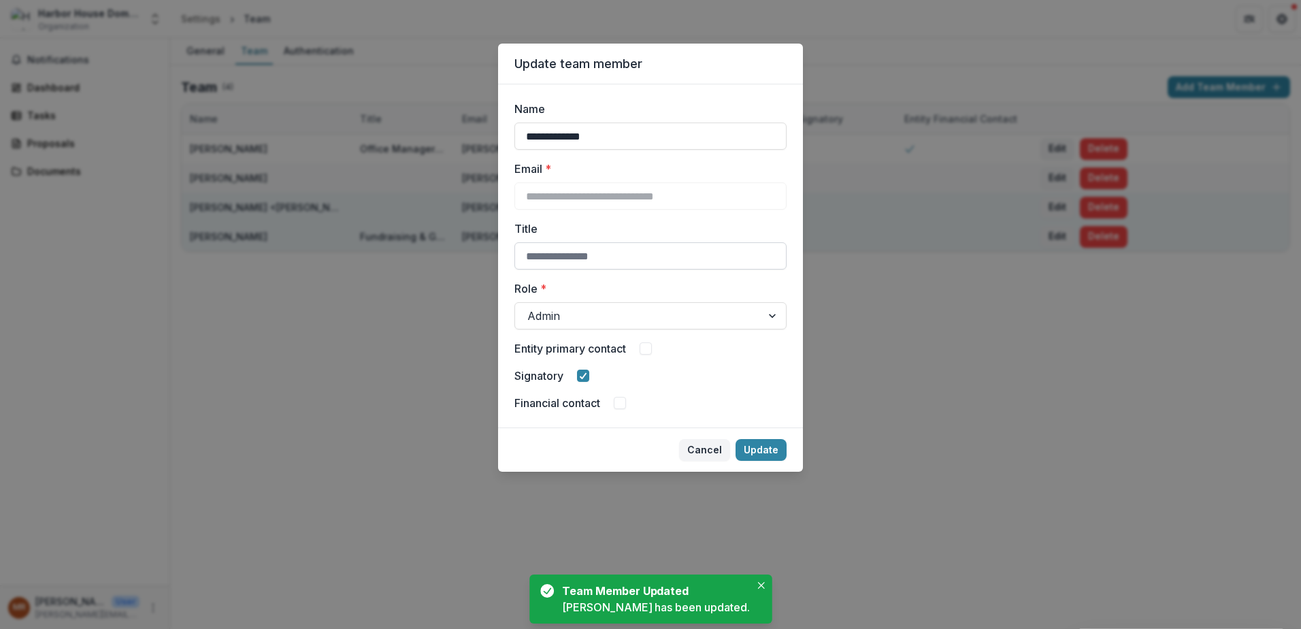
click at [633, 260] on input "Title" at bounding box center [650, 255] width 272 height 27
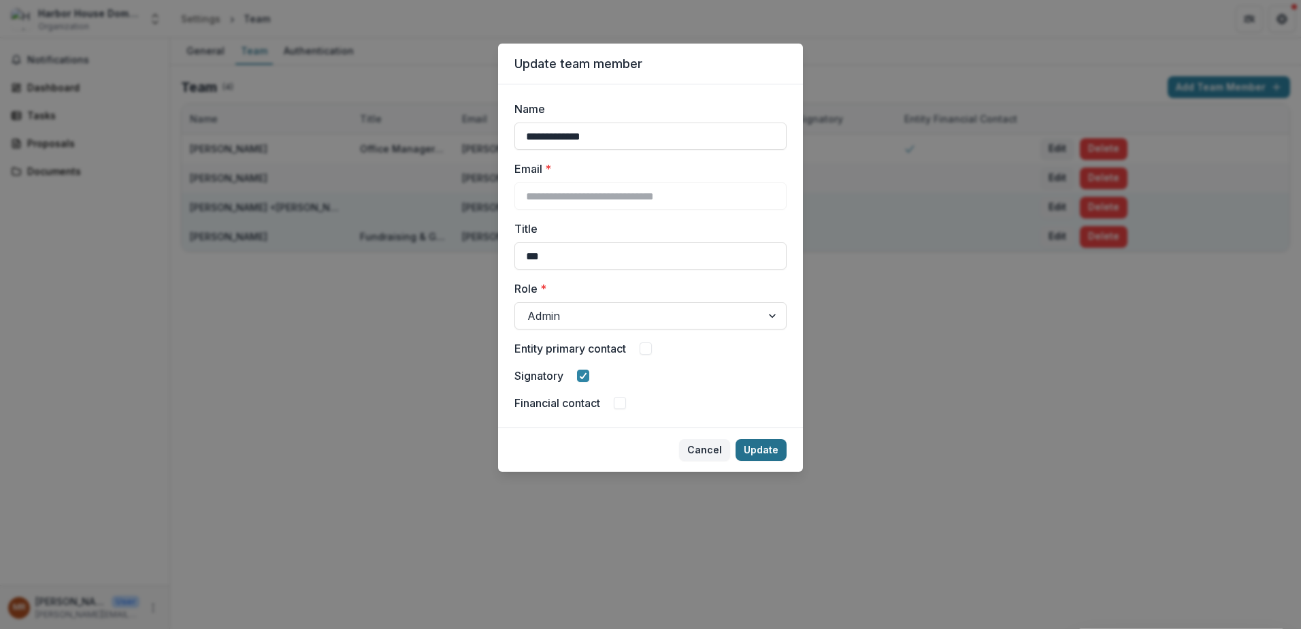
type input "***"
click at [759, 451] on button "Update" at bounding box center [760, 450] width 51 height 22
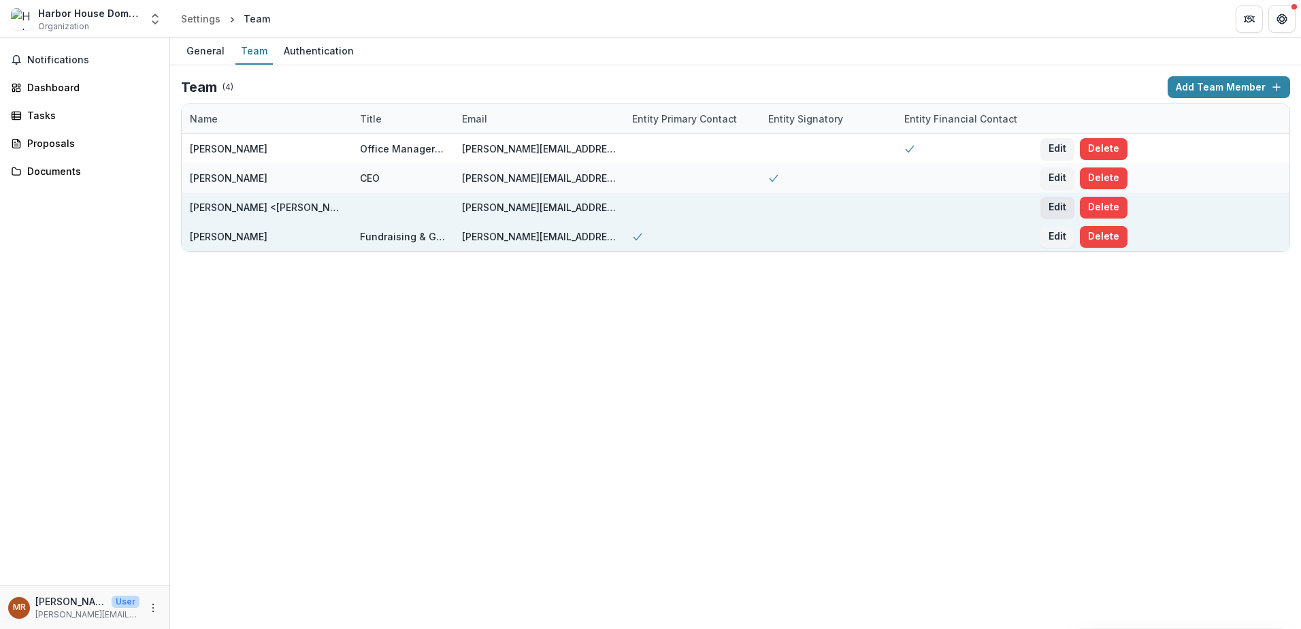
click at [1051, 205] on button "Edit" at bounding box center [1057, 208] width 34 height 22
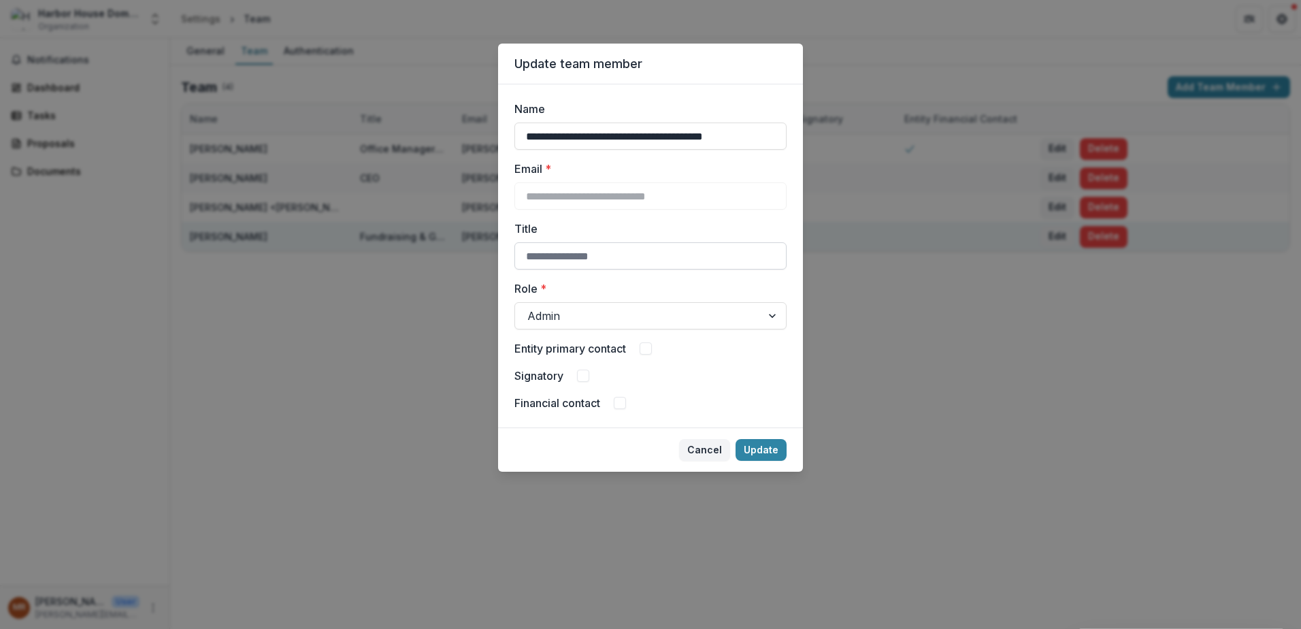
click at [554, 250] on input "Title" at bounding box center [650, 255] width 272 height 27
drag, startPoint x: 576, startPoint y: 257, endPoint x: 588, endPoint y: 257, distance: 11.6
click at [588, 257] on input "**********" at bounding box center [650, 255] width 272 height 27
click at [576, 260] on input "**********" at bounding box center [650, 255] width 272 height 27
drag, startPoint x: 578, startPoint y: 258, endPoint x: 641, endPoint y: 255, distance: 63.3
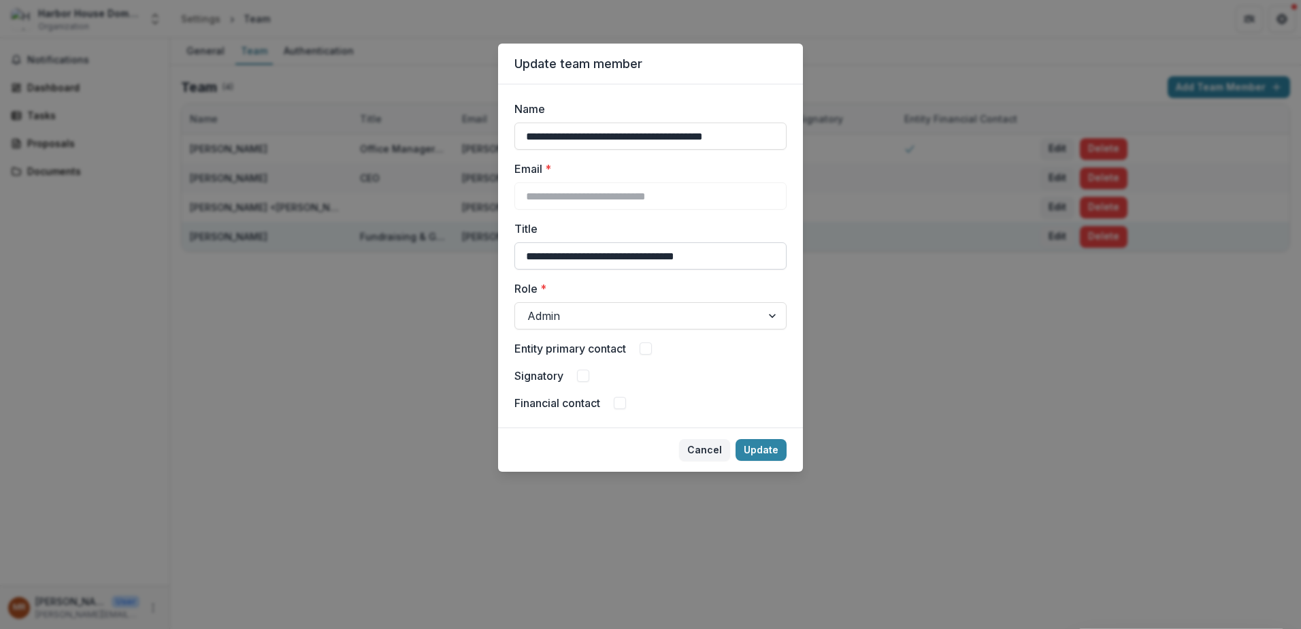
click at [641, 255] on input "**********" at bounding box center [650, 255] width 272 height 27
drag, startPoint x: 671, startPoint y: 258, endPoint x: 747, endPoint y: 266, distance: 75.9
click at [746, 266] on input "**********" at bounding box center [650, 255] width 272 height 27
type input "**********"
click at [758, 454] on button "Update" at bounding box center [760, 450] width 51 height 22
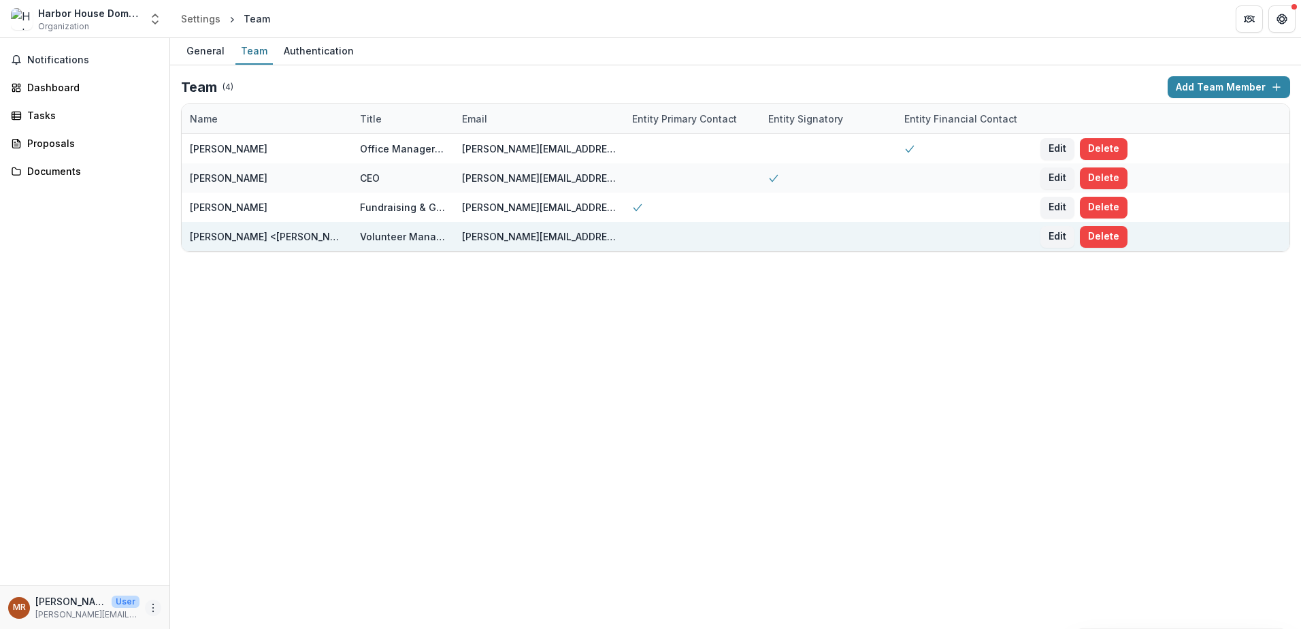
click at [153, 611] on circle "More" at bounding box center [153, 610] width 1 height 1
click at [335, 37] on div "Harbor House Domestic Abuse Programs, Inc. Organization Nonprofits Harbor House…" at bounding box center [650, 19] width 1301 height 38
click at [327, 46] on div "Authentication" at bounding box center [318, 51] width 81 height 20
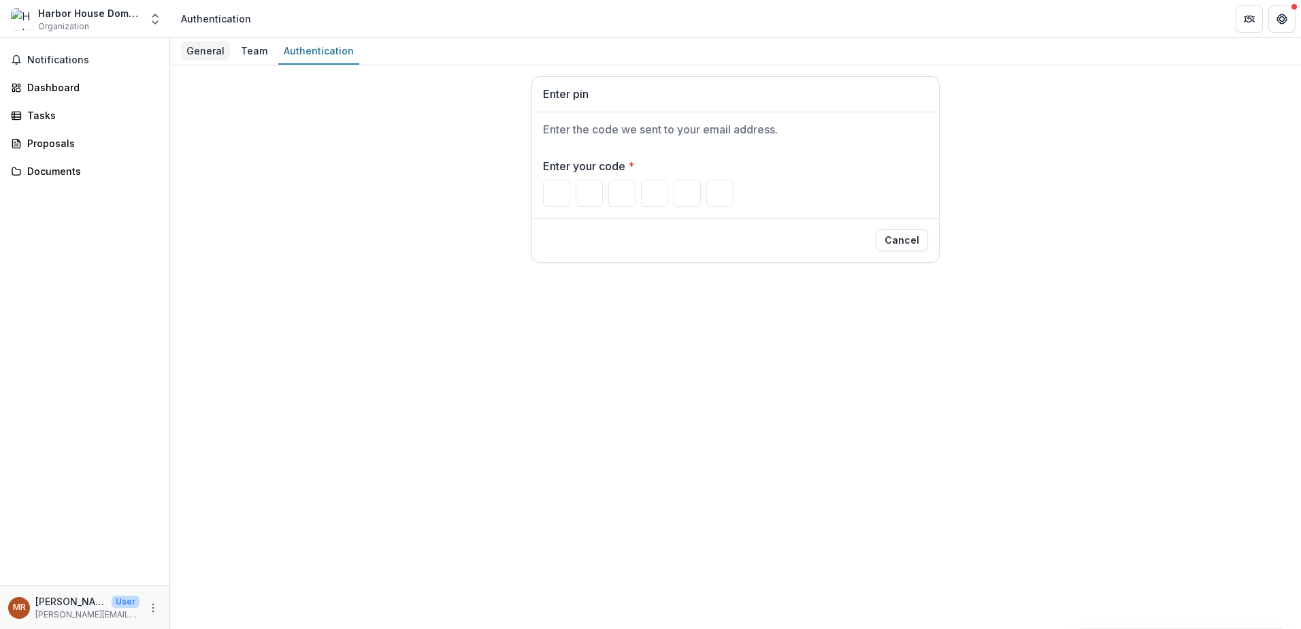
click at [186, 50] on div "General" at bounding box center [205, 51] width 49 height 20
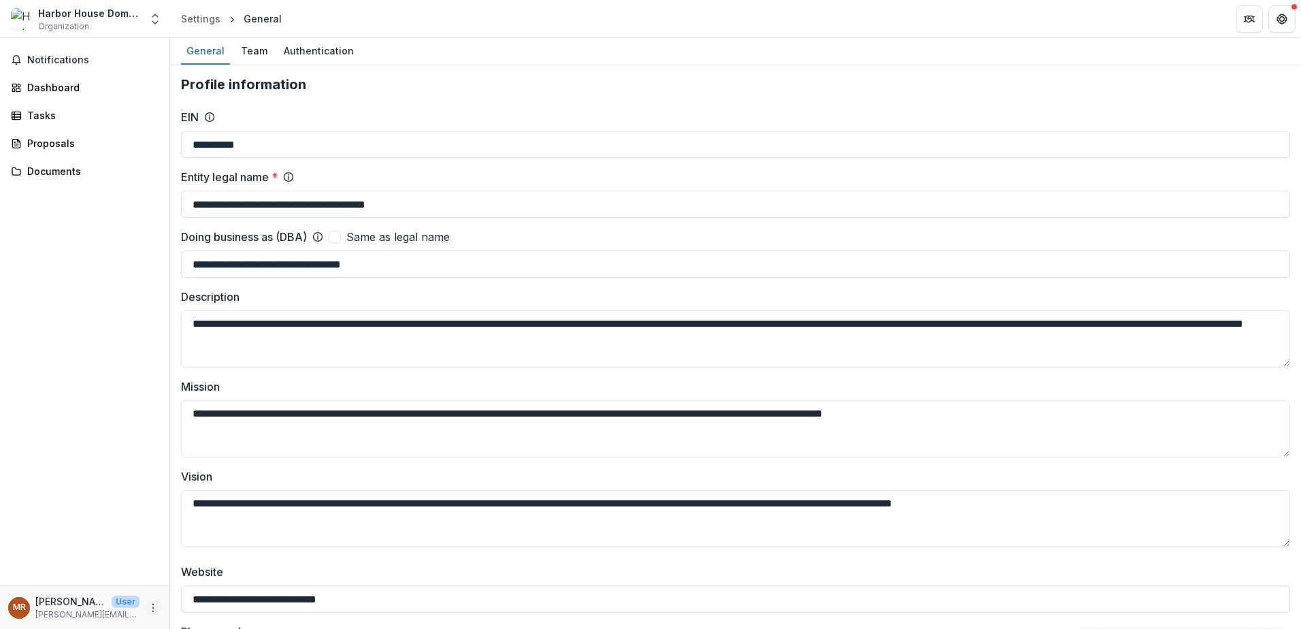
click at [152, 610] on icon "More" at bounding box center [153, 607] width 11 height 11
click at [212, 606] on button "Logout" at bounding box center [243, 601] width 146 height 22
